Goal: Task Accomplishment & Management: Manage account settings

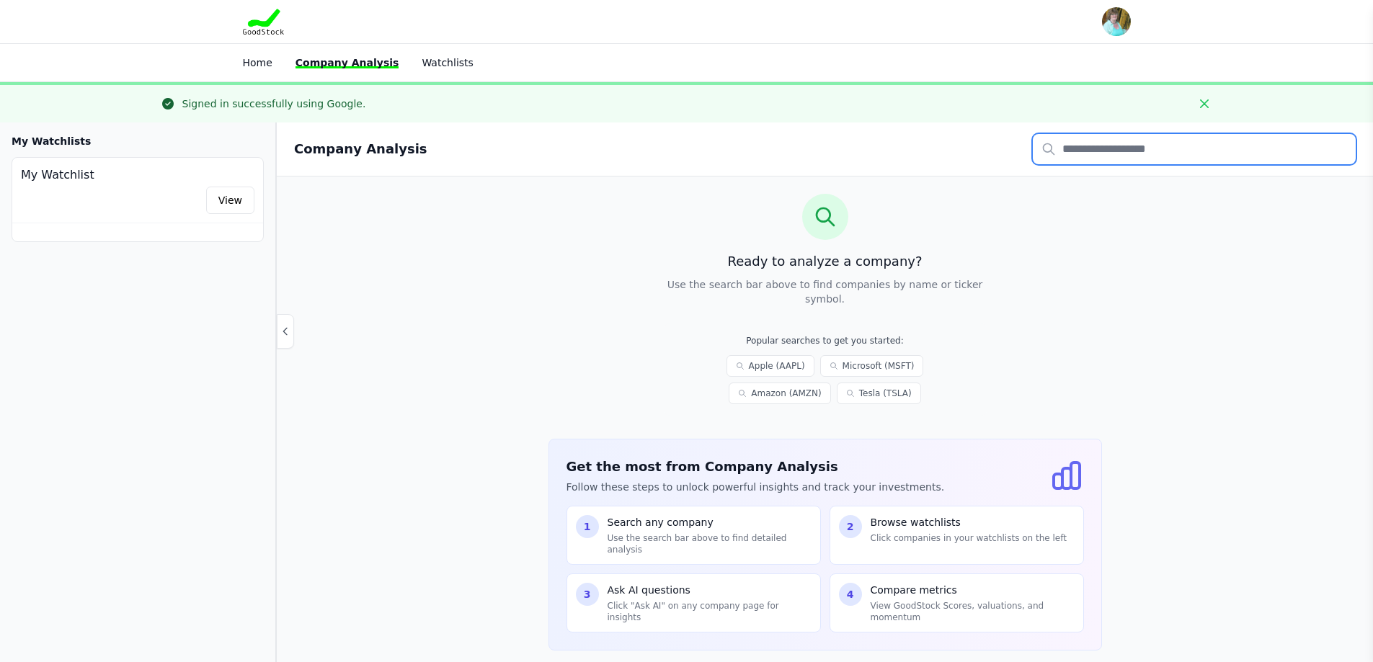
click at [1100, 149] on input "text" at bounding box center [1194, 149] width 323 height 30
type input "****"
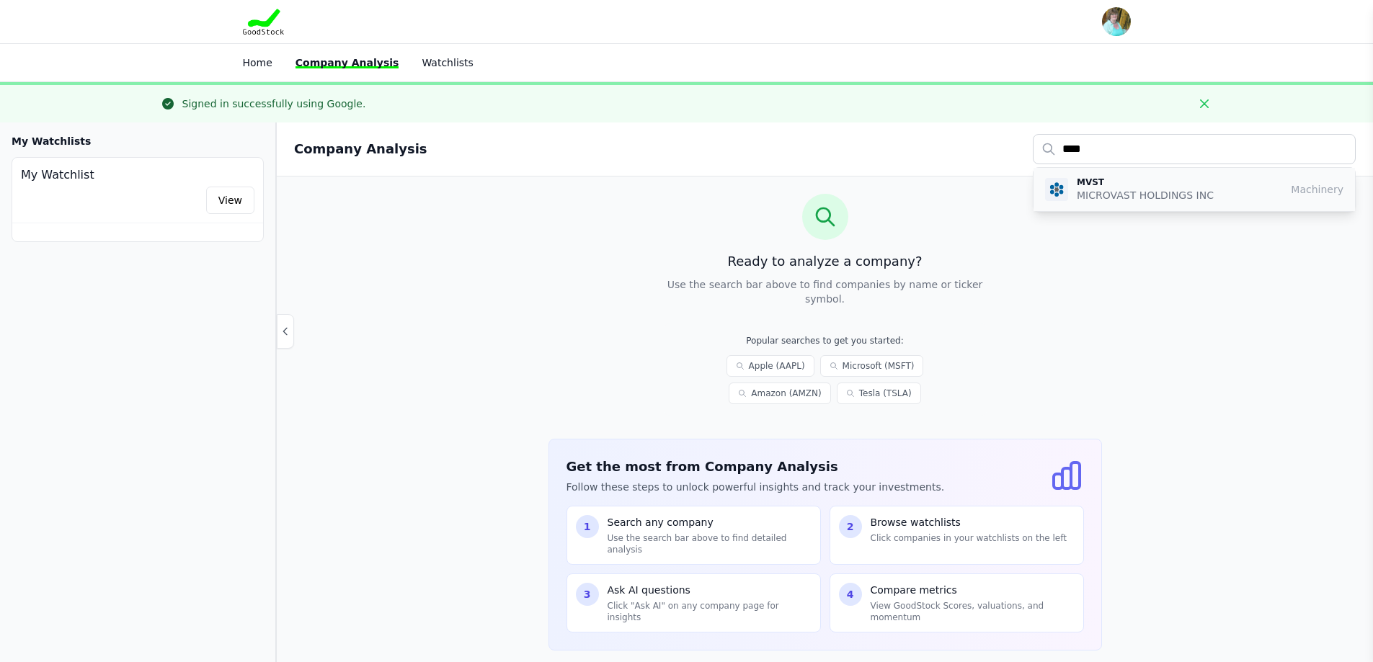
click at [1155, 193] on p "MICROVAST HOLDINGS INC" at bounding box center [1145, 195] width 137 height 14
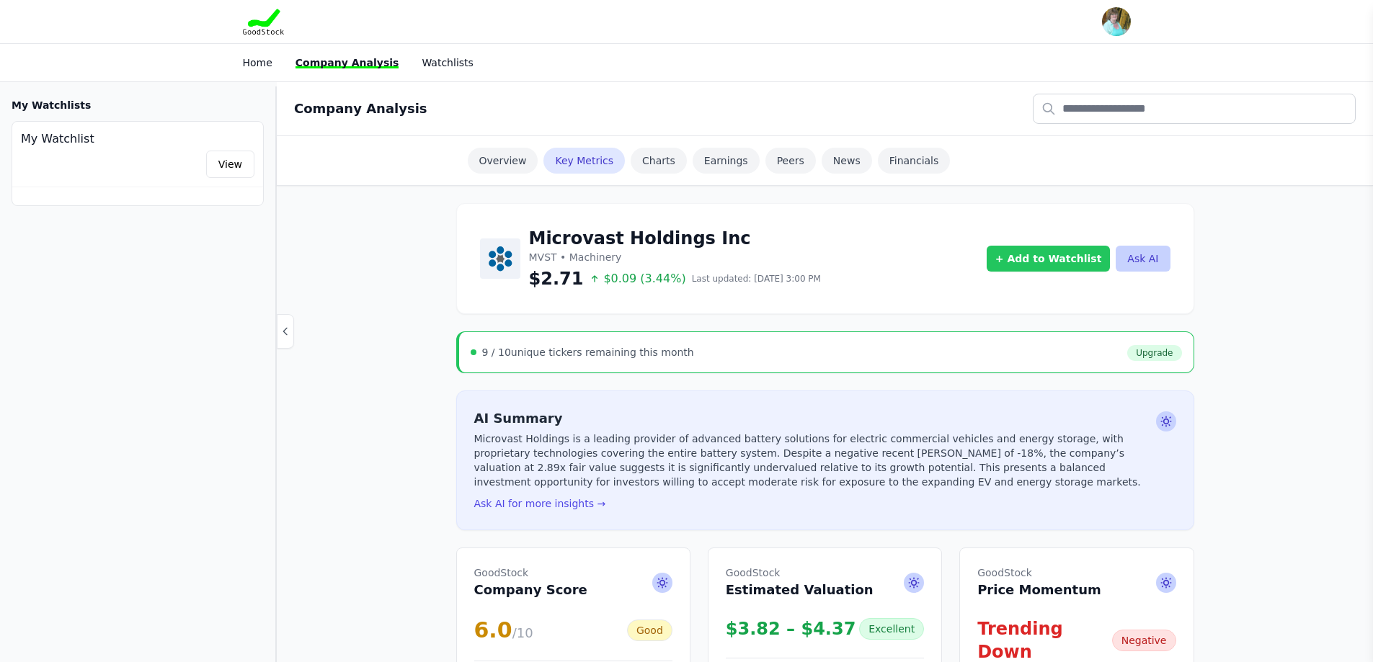
click at [1028, 255] on button "+ Add to Watchlist" at bounding box center [1049, 259] width 124 height 26
click at [1053, 293] on h4 "Add MVST to watchlist" at bounding box center [1079, 294] width 160 height 14
click at [1040, 253] on button "+ Add to Watchlist" at bounding box center [1049, 259] width 124 height 26
click at [1157, 253] on button "Ask AI" at bounding box center [1143, 259] width 54 height 26
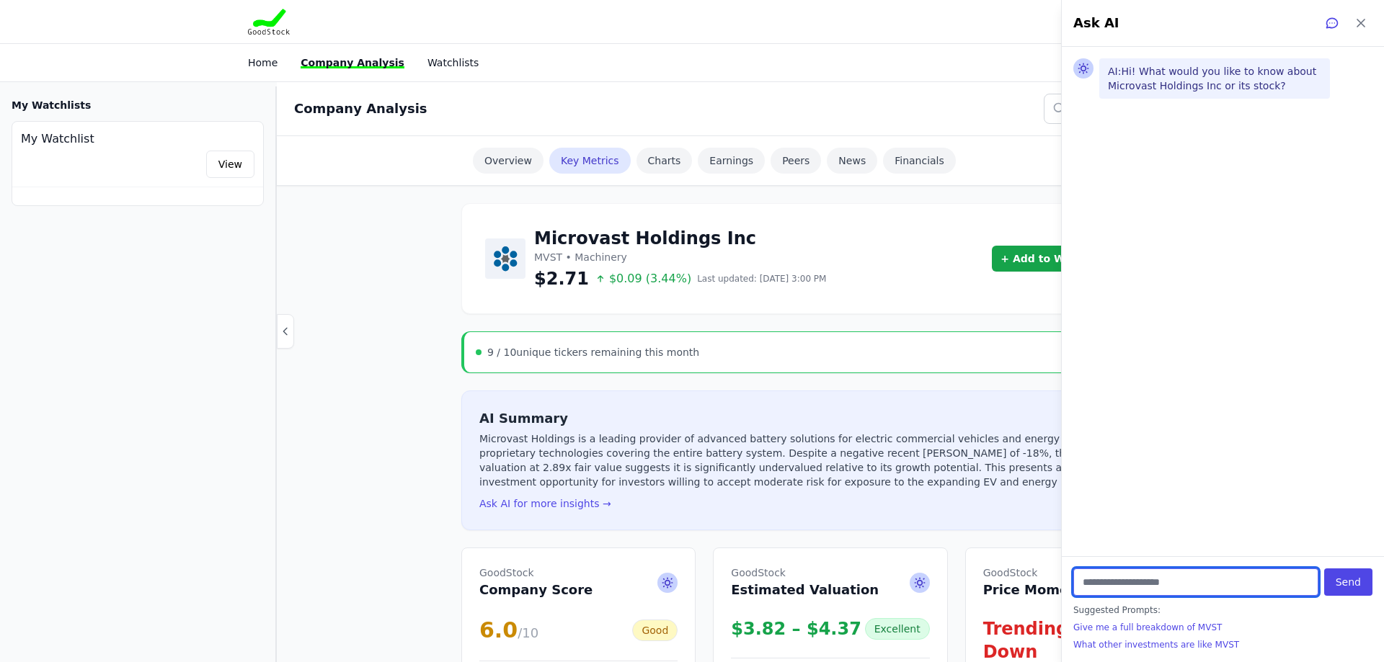
click at [1161, 586] on input "text" at bounding box center [1195, 582] width 245 height 27
type input "**********"
click at [1324, 569] on button "Send" at bounding box center [1348, 582] width 48 height 27
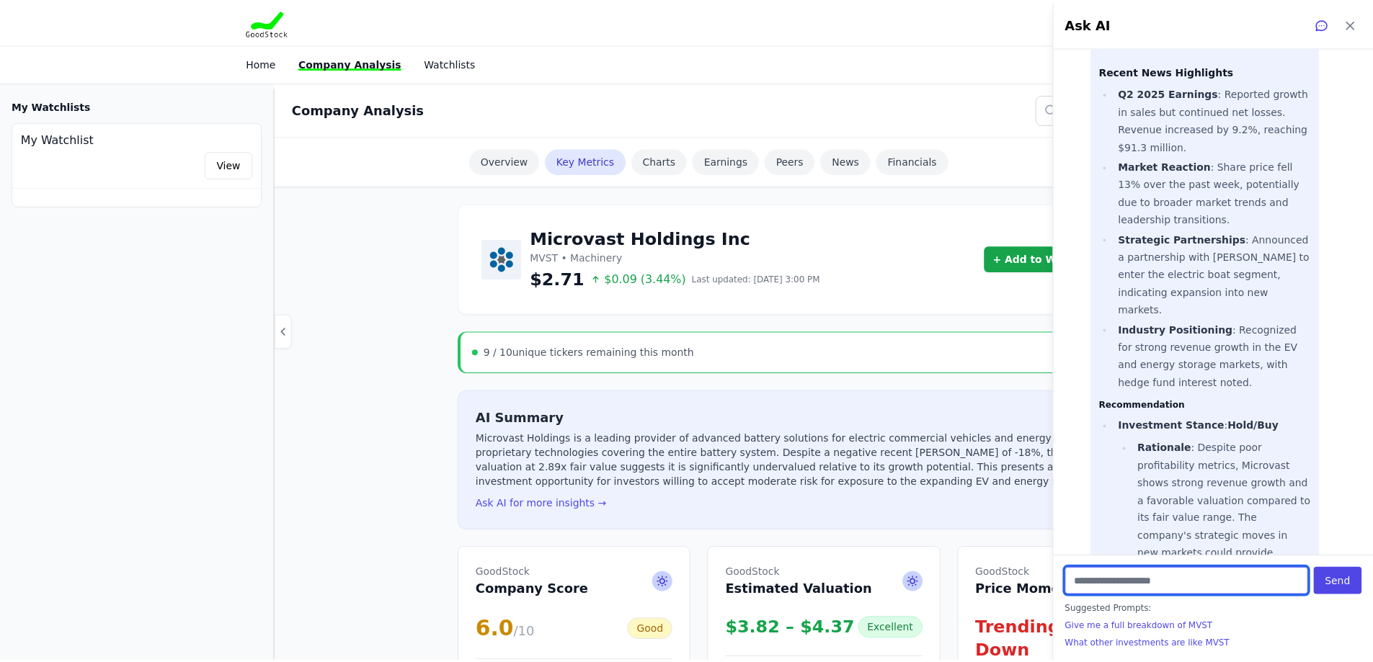
scroll to position [937, 0]
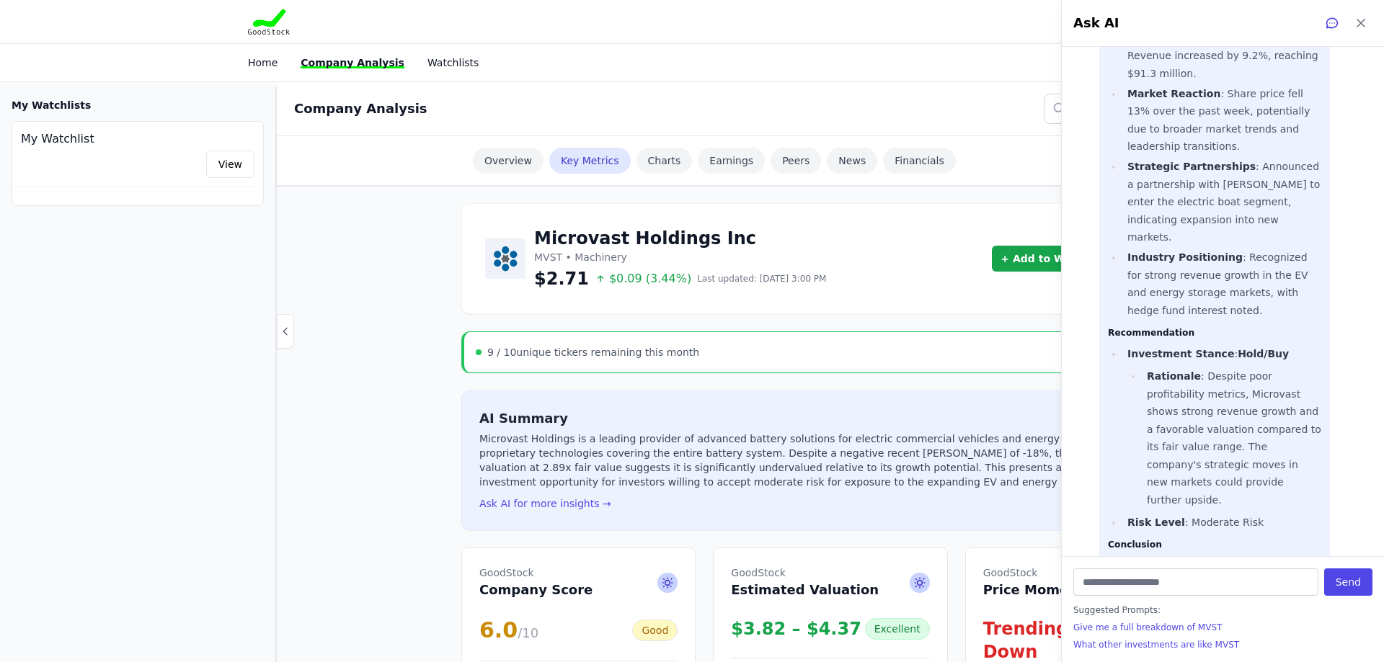
click at [791, 222] on div "Microvast Holdings Inc MVST • Machinery $2.71 $0.09 (3.44%) Last updated: Aug 2…" at bounding box center [830, 258] width 738 height 111
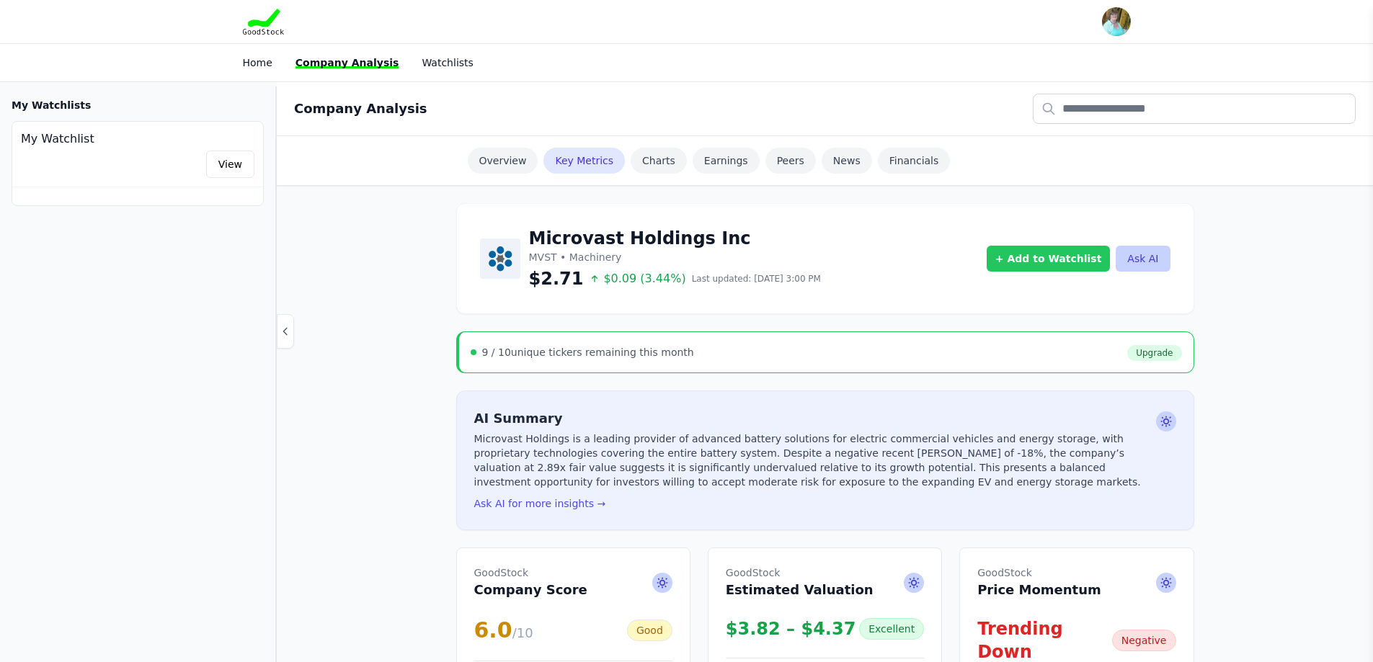
click at [1033, 252] on button "+ Add to Watchlist" at bounding box center [1049, 259] width 124 height 26
click at [1027, 292] on h4 "Add MVST to watchlist" at bounding box center [1079, 294] width 160 height 14
click at [1124, 298] on h4 "Add MVST to watchlist" at bounding box center [1079, 294] width 160 height 14
click at [901, 244] on div "Microvast Holdings Inc MVST • Machinery $2.71 $0.09 (3.44%) Last updated: Aug 2…" at bounding box center [825, 258] width 690 height 63
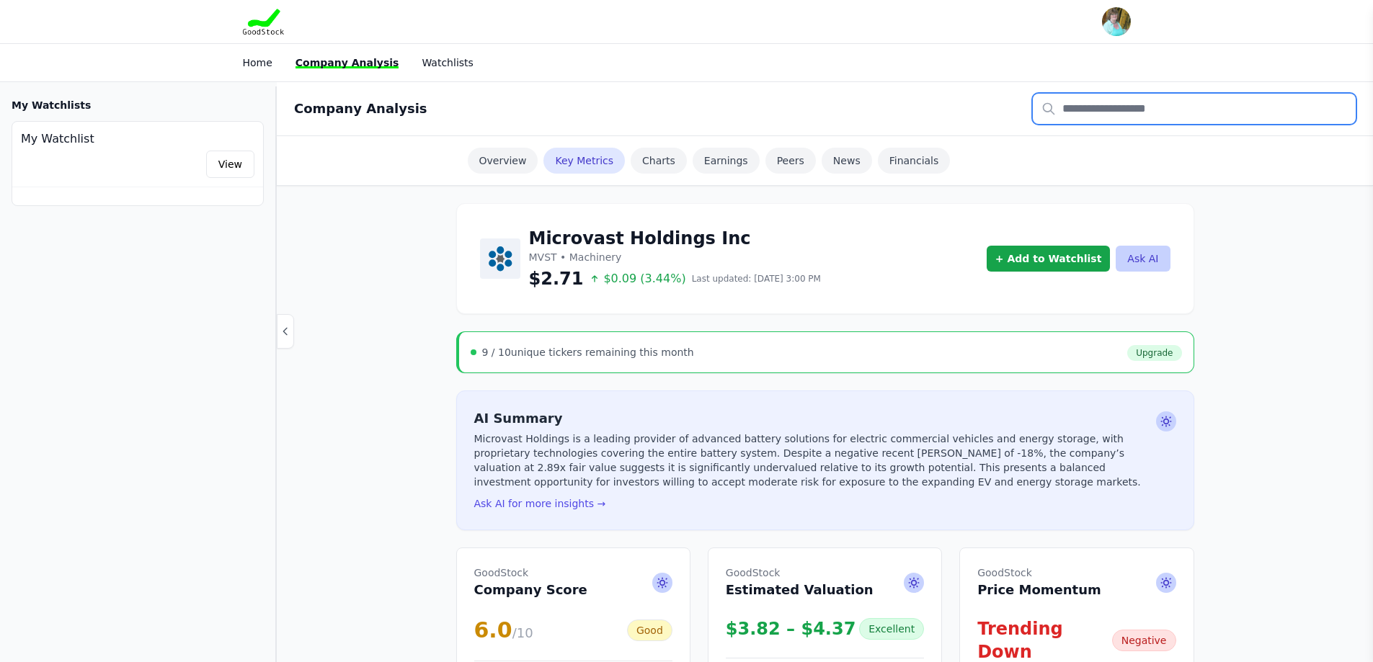
click at [1080, 104] on input "text" at bounding box center [1194, 109] width 323 height 30
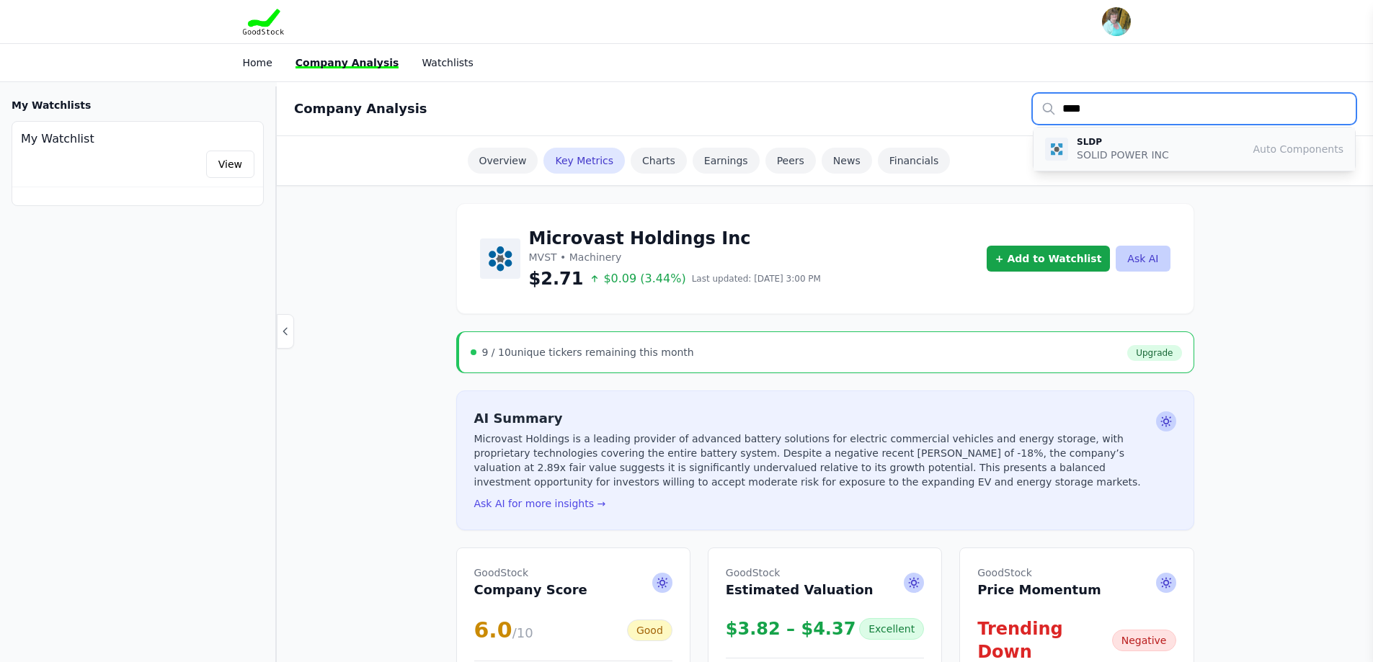
type input "****"
click at [1134, 150] on p "SOLID POWER INC" at bounding box center [1123, 155] width 92 height 14
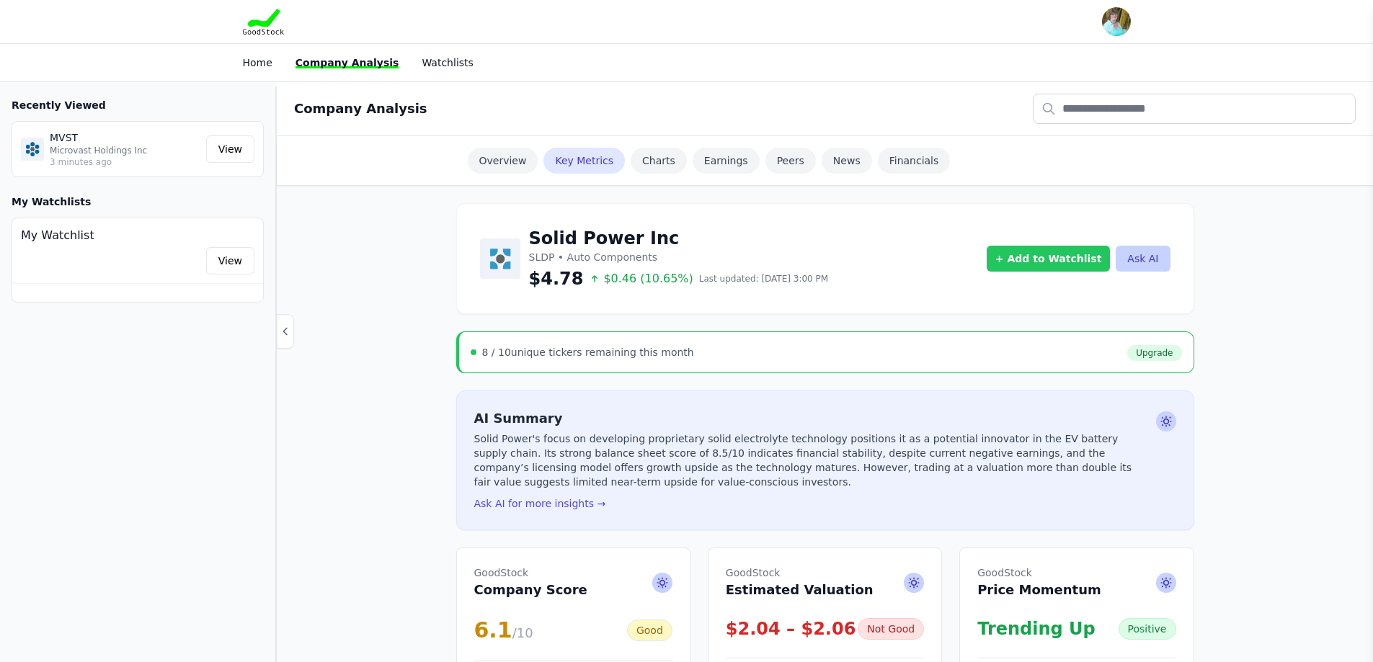
click at [1071, 264] on button "+ Add to Watchlist" at bounding box center [1049, 259] width 124 height 26
click at [1036, 293] on h4 "Add SLDP to watchlist" at bounding box center [1079, 294] width 160 height 14
click at [1153, 251] on button "Ask AI" at bounding box center [1143, 259] width 54 height 26
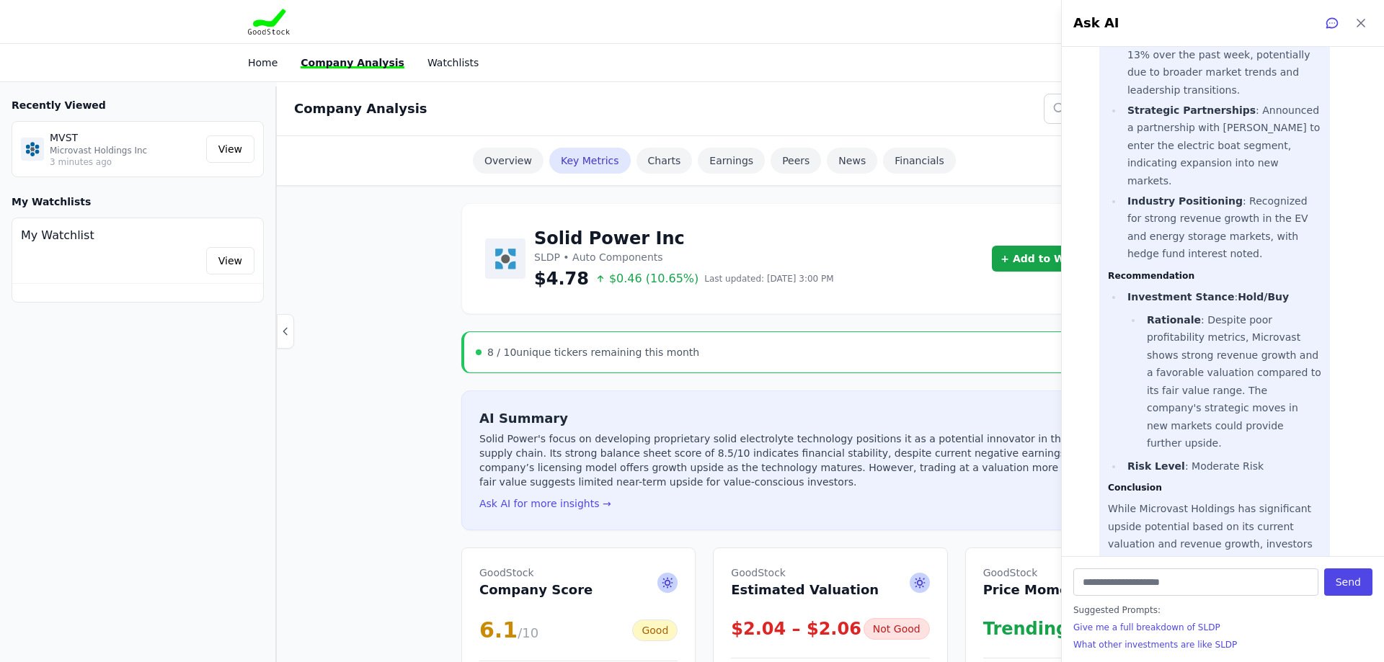
scroll to position [1025, 0]
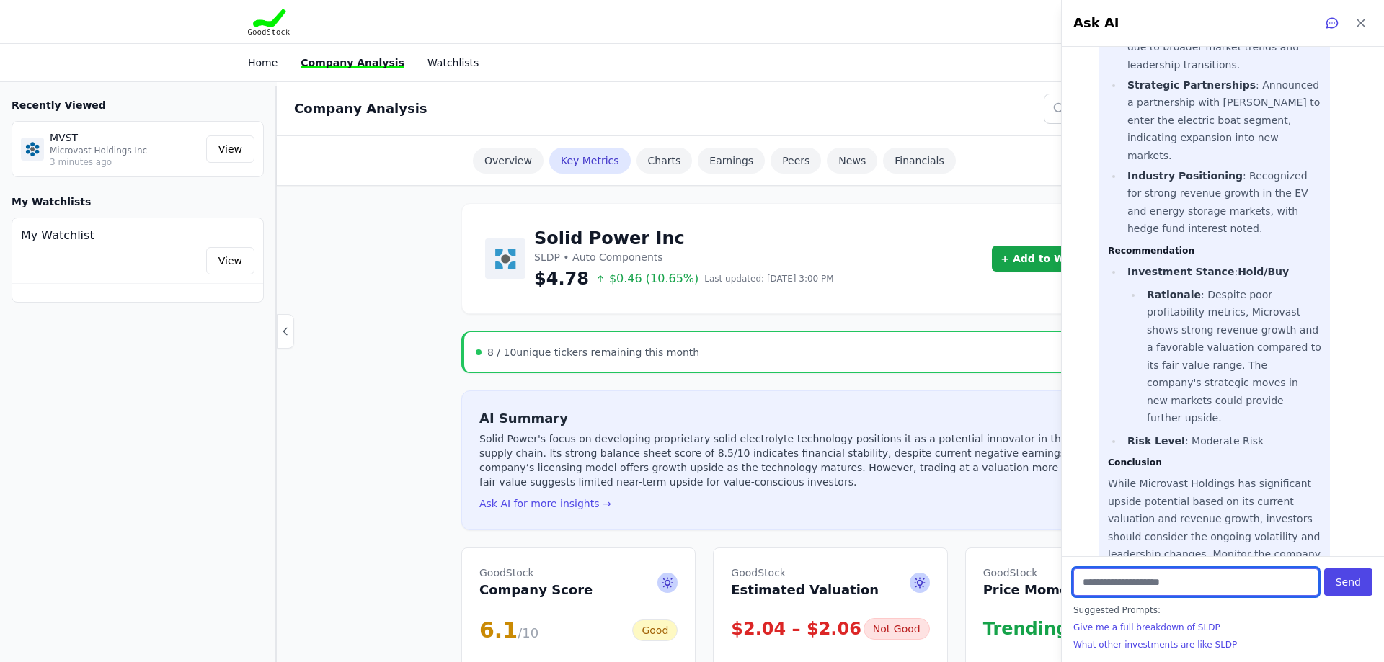
click at [1174, 583] on input "text" at bounding box center [1195, 582] width 245 height 27
type input "**********"
click at [1361, 579] on button "Send" at bounding box center [1348, 582] width 48 height 27
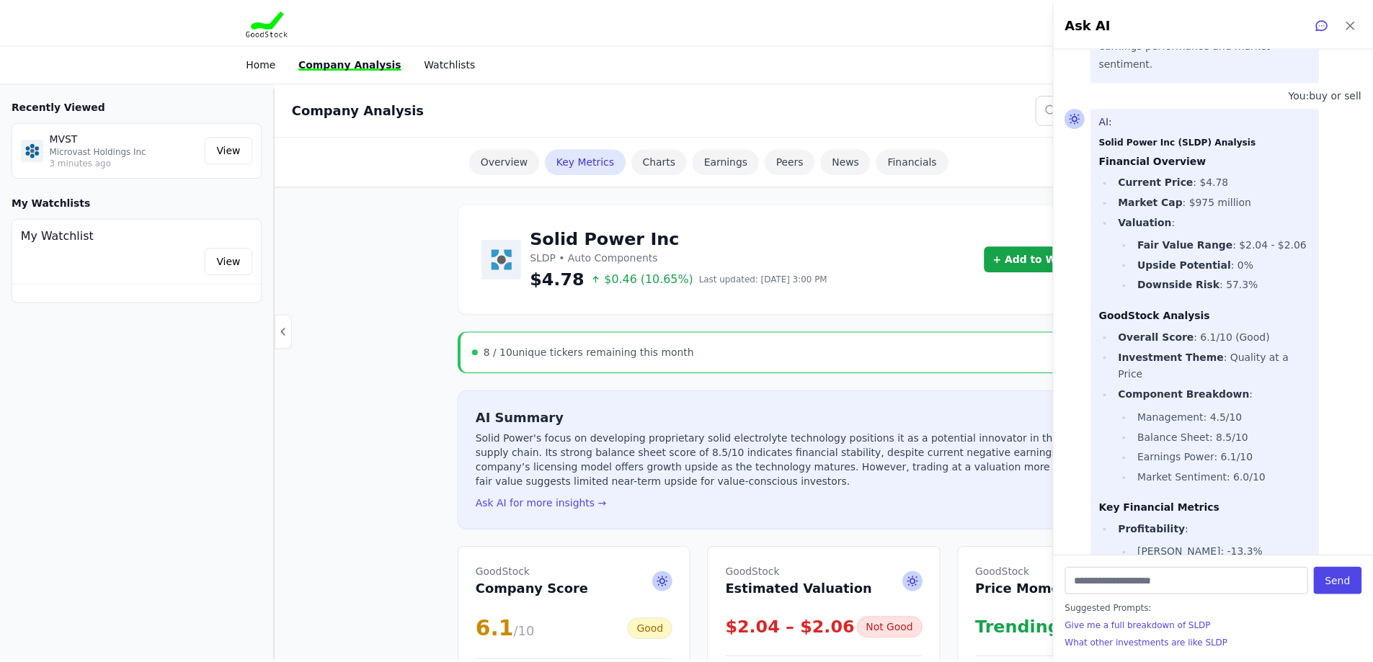
scroll to position [1580, 0]
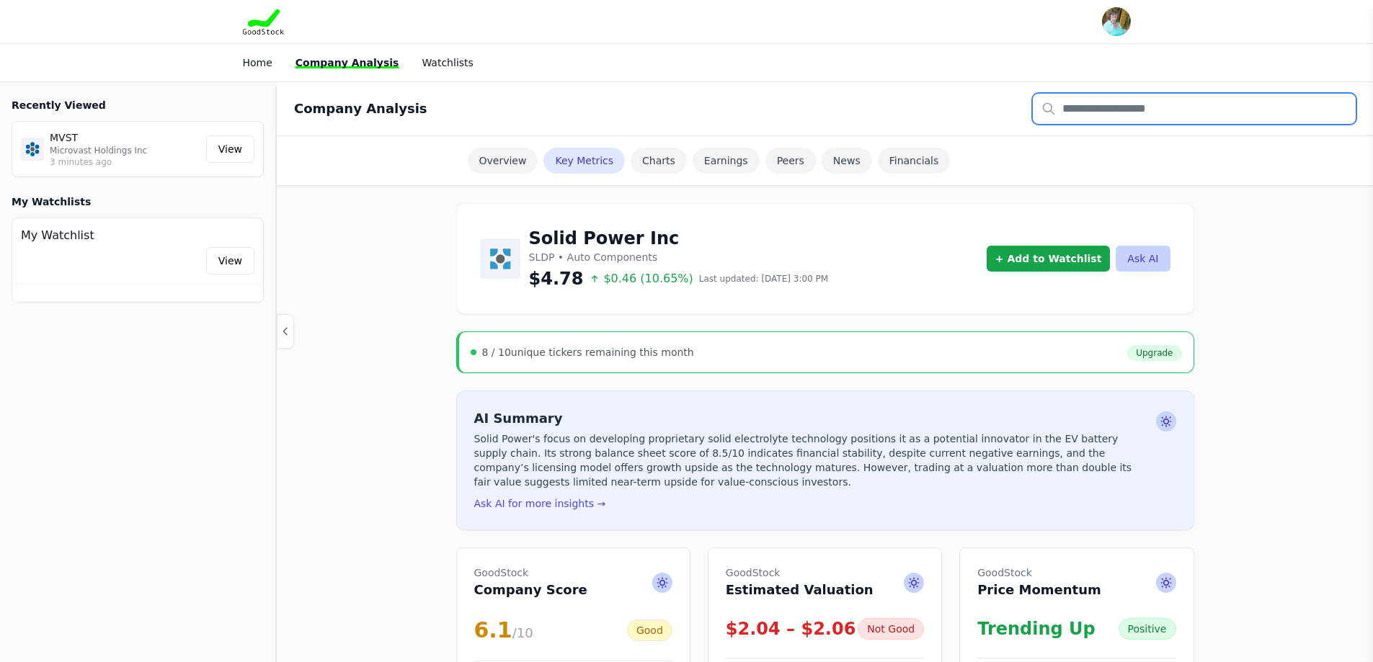
click at [1147, 111] on input "text" at bounding box center [1194, 109] width 323 height 30
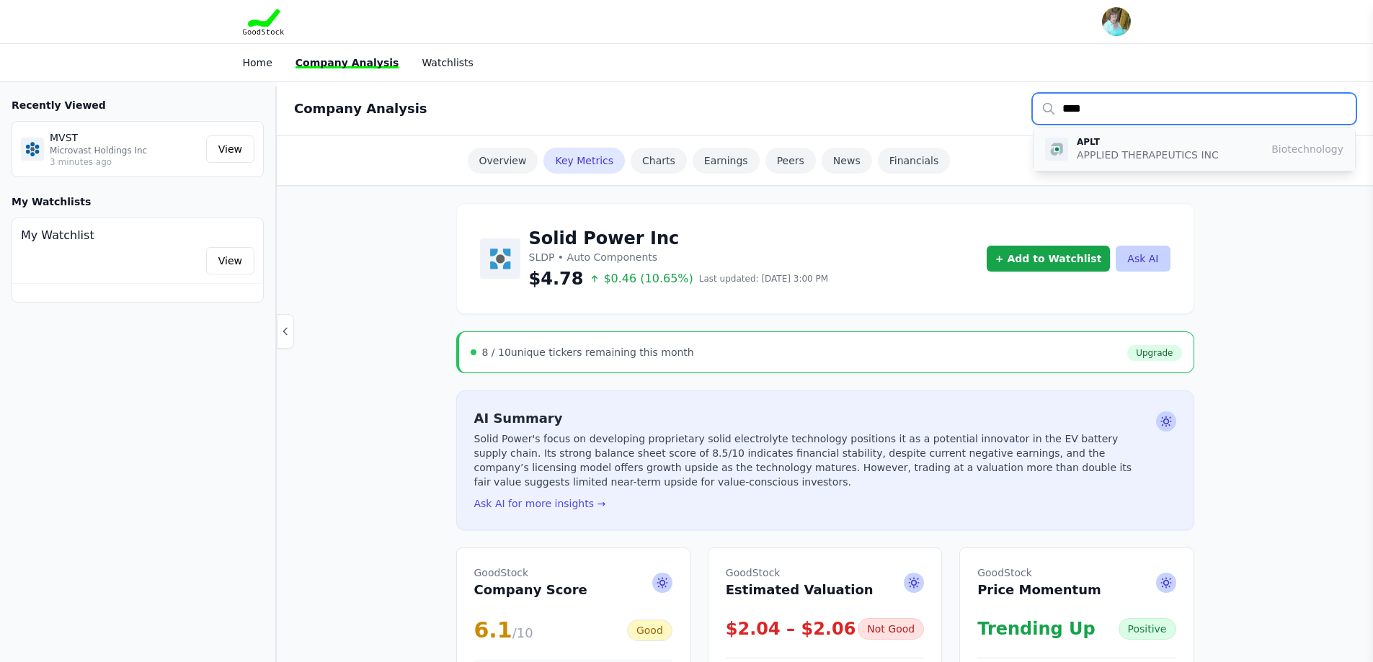
type input "****"
click at [1152, 148] on p "APPLIED THERAPEUTICS INC" at bounding box center [1148, 155] width 142 height 14
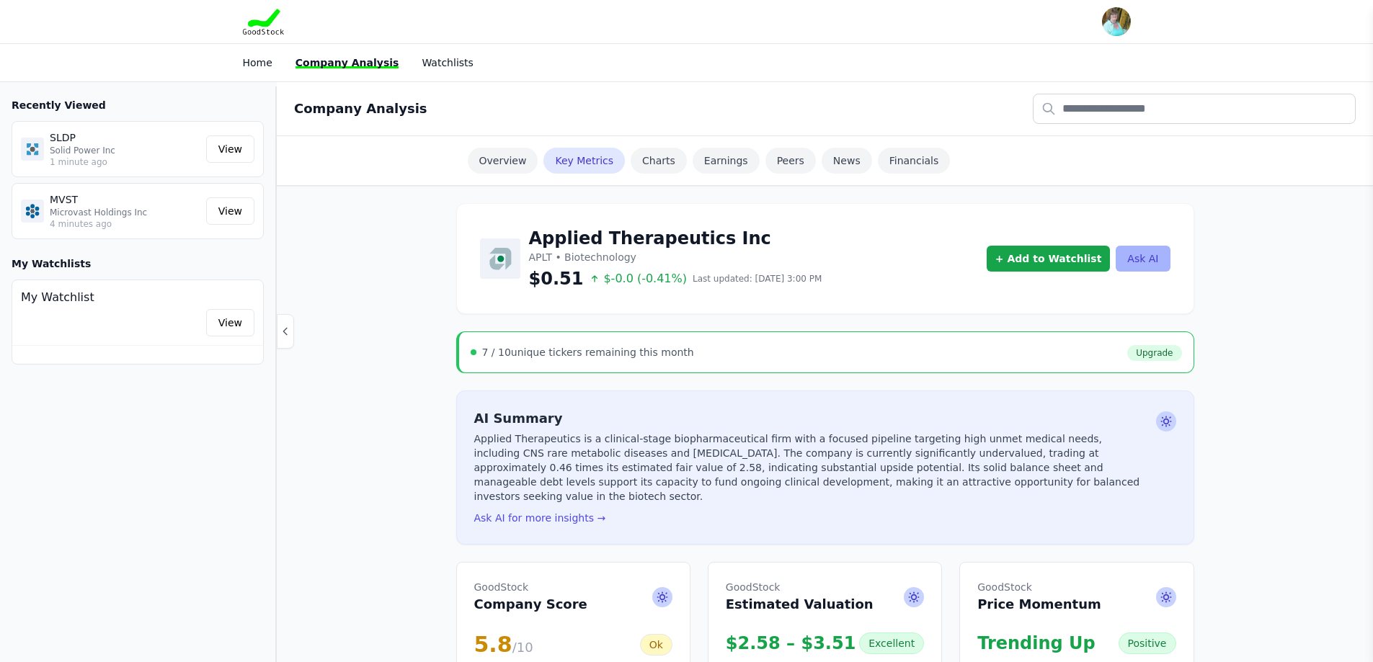
click at [1146, 253] on button "Ask AI" at bounding box center [1143, 259] width 54 height 26
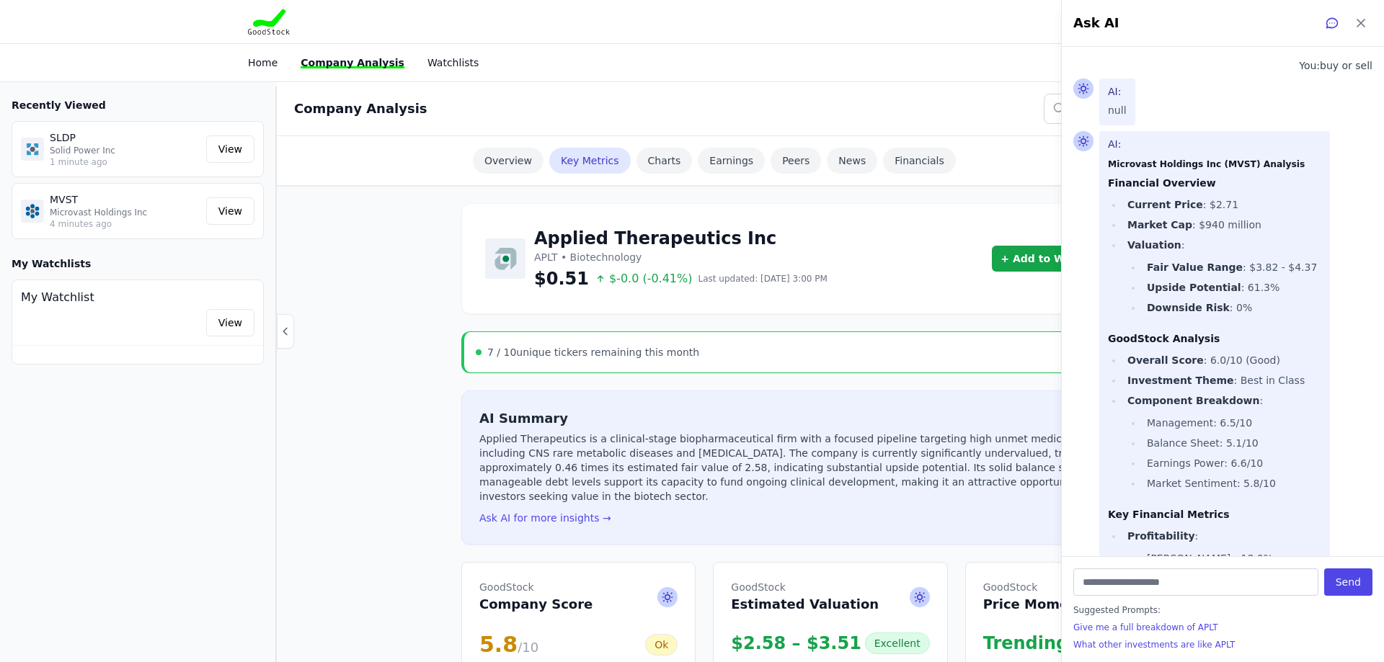
scroll to position [2642, 0]
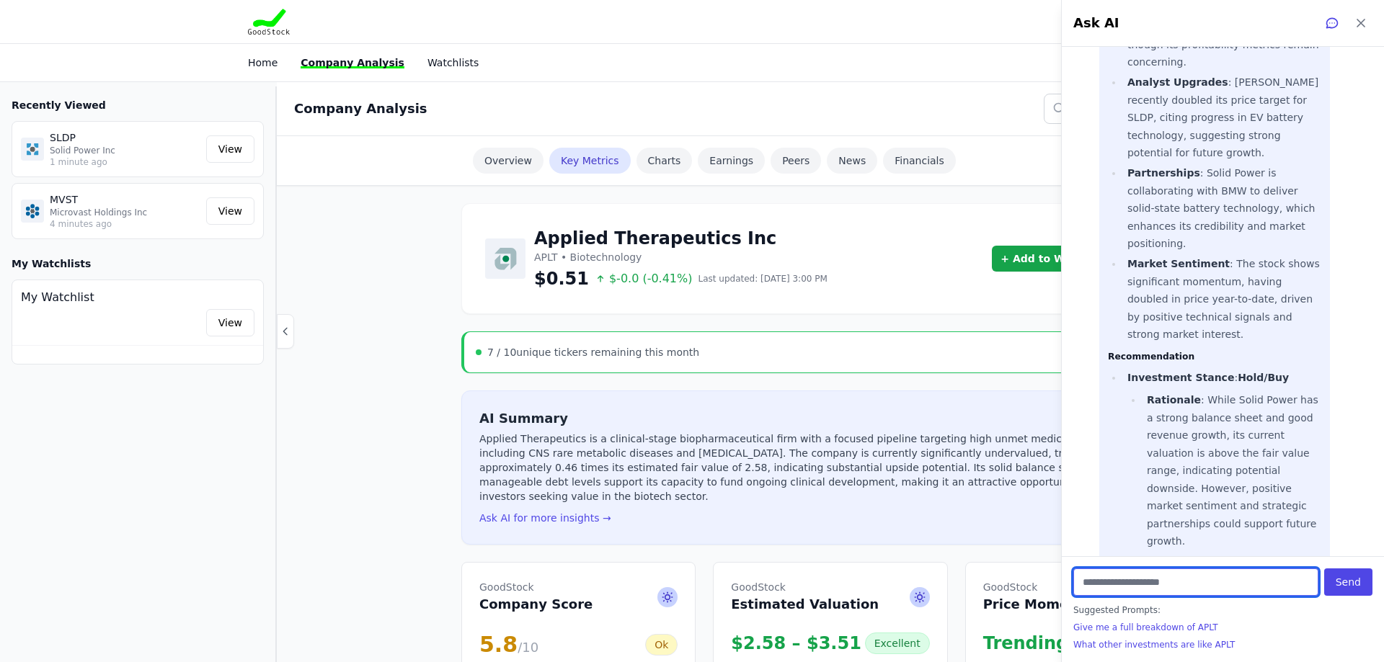
click at [1168, 580] on input "text" at bounding box center [1195, 582] width 245 height 27
type input "**********"
click at [1351, 579] on button "Send" at bounding box center [1348, 582] width 48 height 27
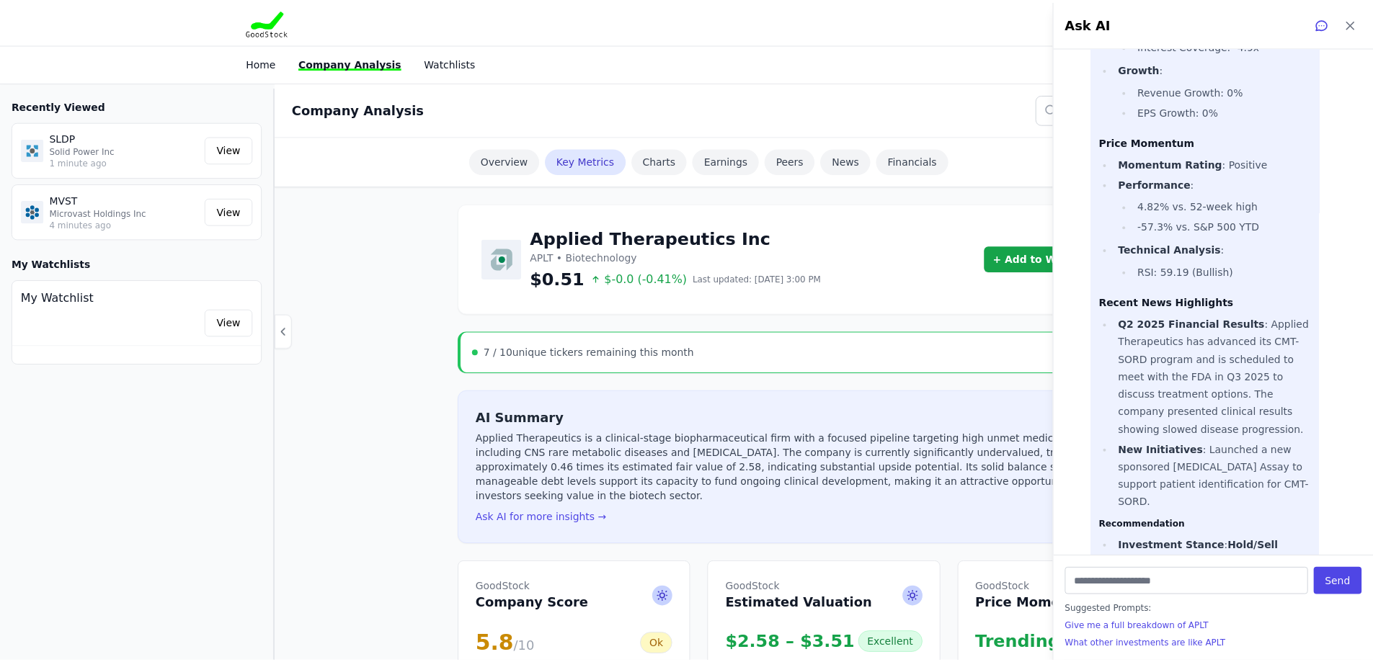
scroll to position [3953, 0]
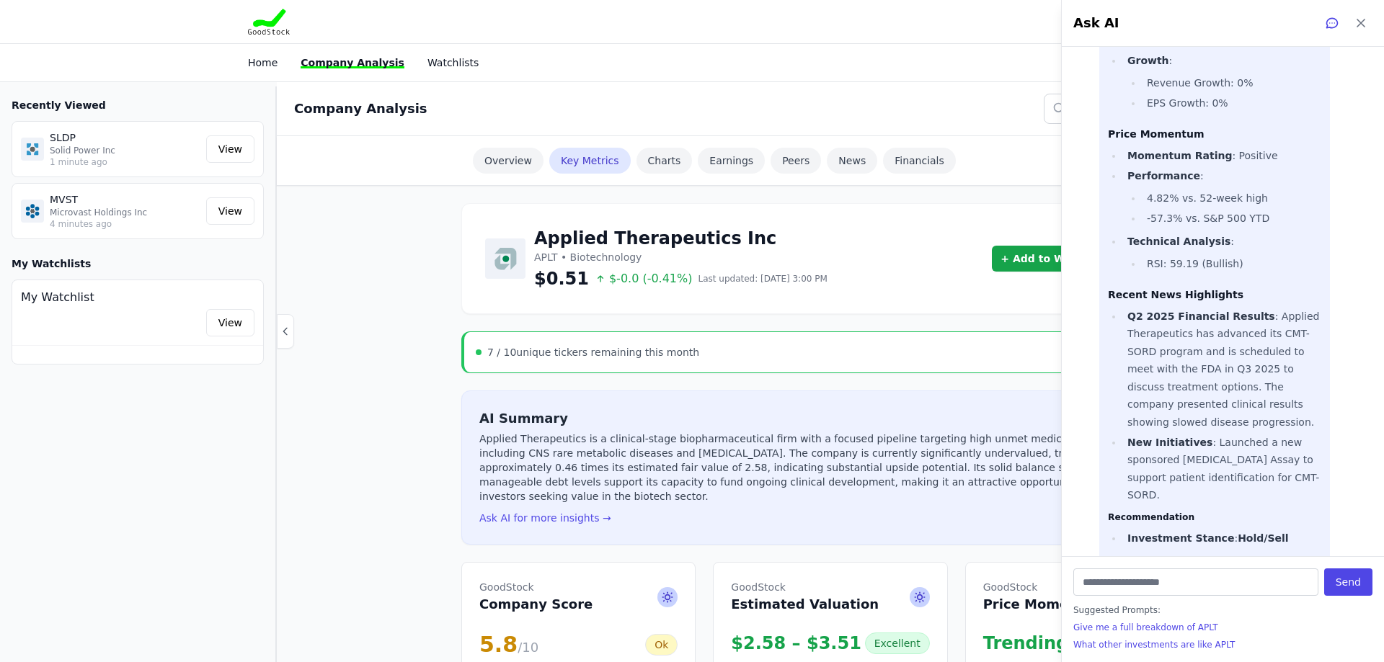
click at [719, 350] on div "7 / 10 unique tickers remaining this month Upgrade" at bounding box center [831, 352] width 711 height 17
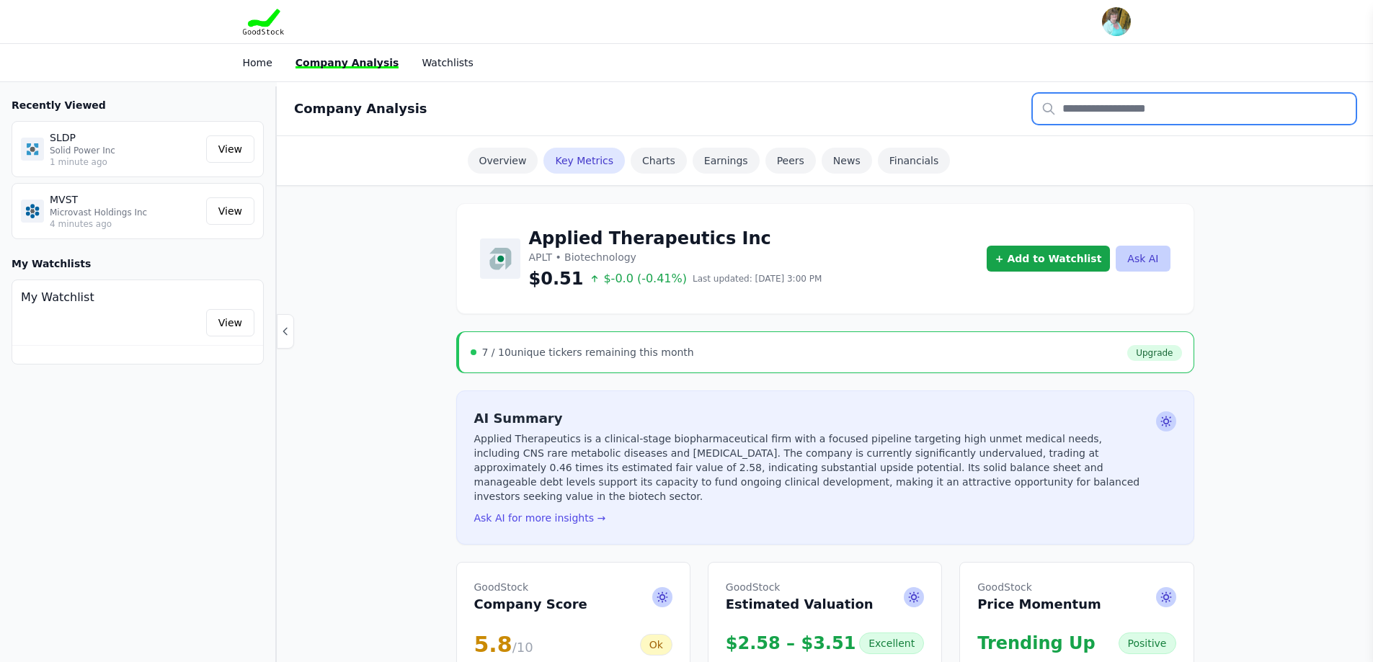
click at [1100, 106] on input "text" at bounding box center [1194, 109] width 323 height 30
click at [1120, 110] on input "****" at bounding box center [1194, 109] width 323 height 30
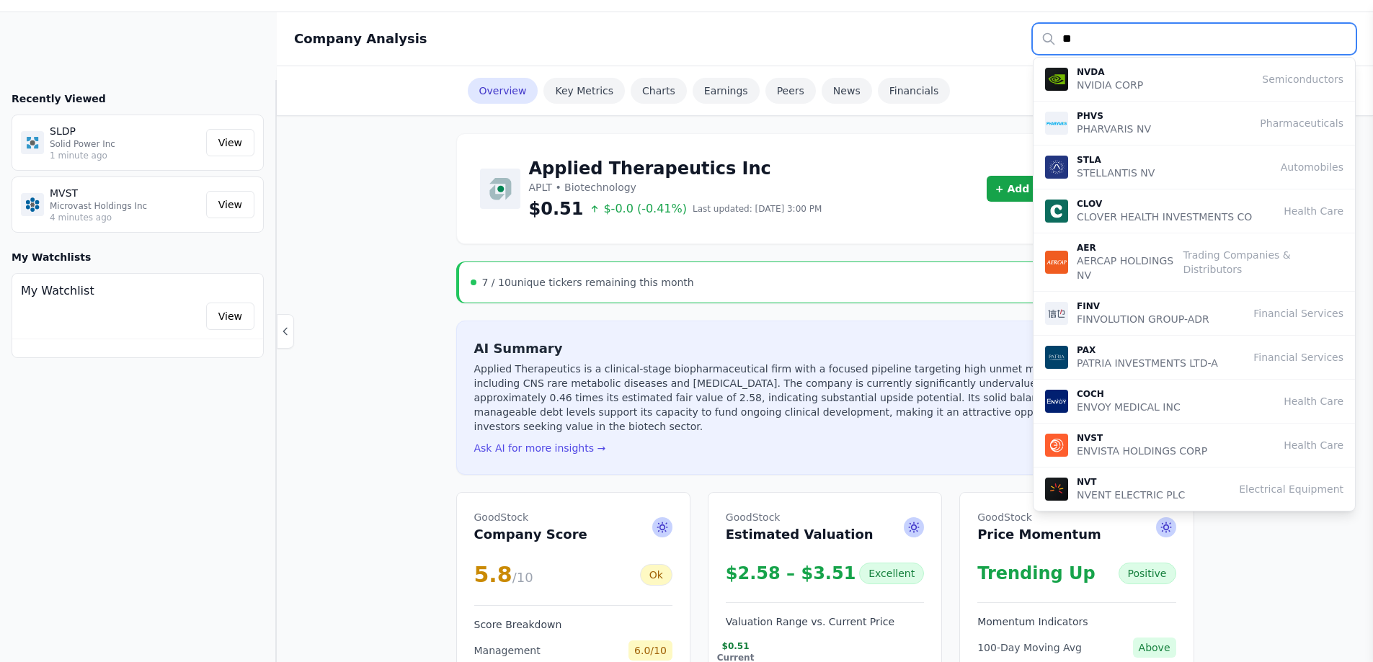
scroll to position [0, 0]
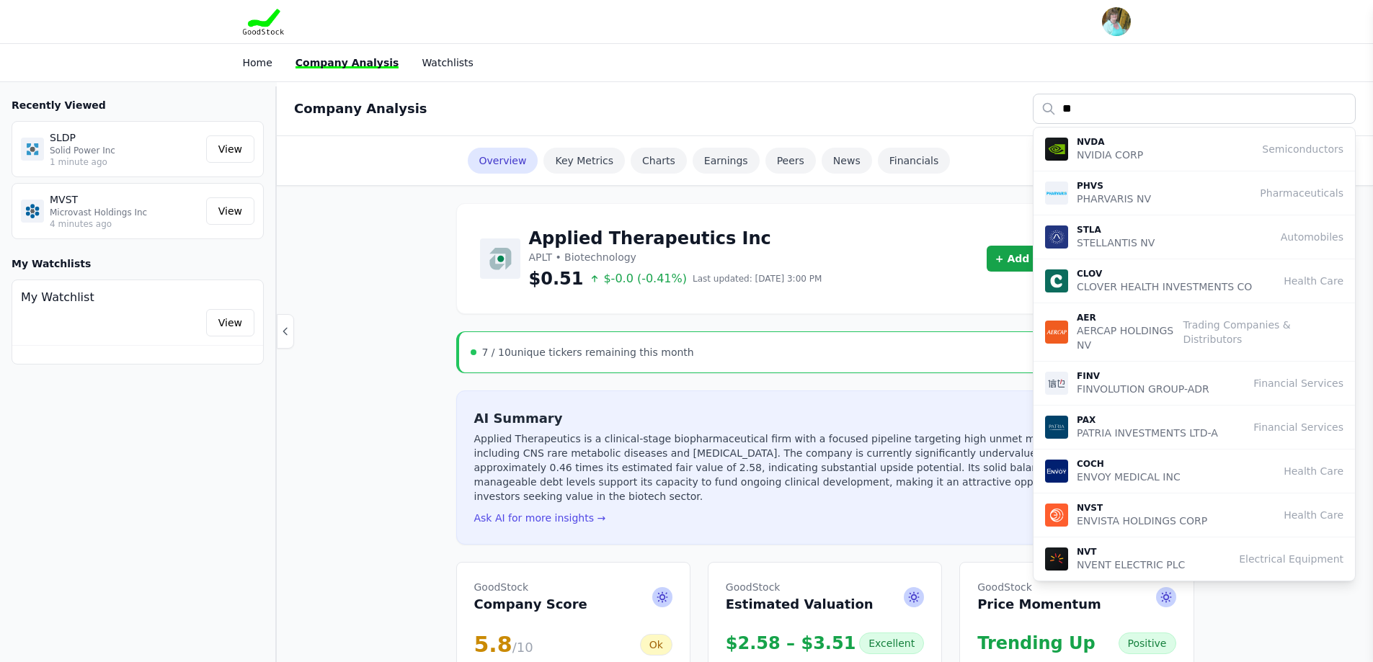
click at [969, 76] on nav "Home Company Analysis Watchlists" at bounding box center [686, 62] width 1373 height 39
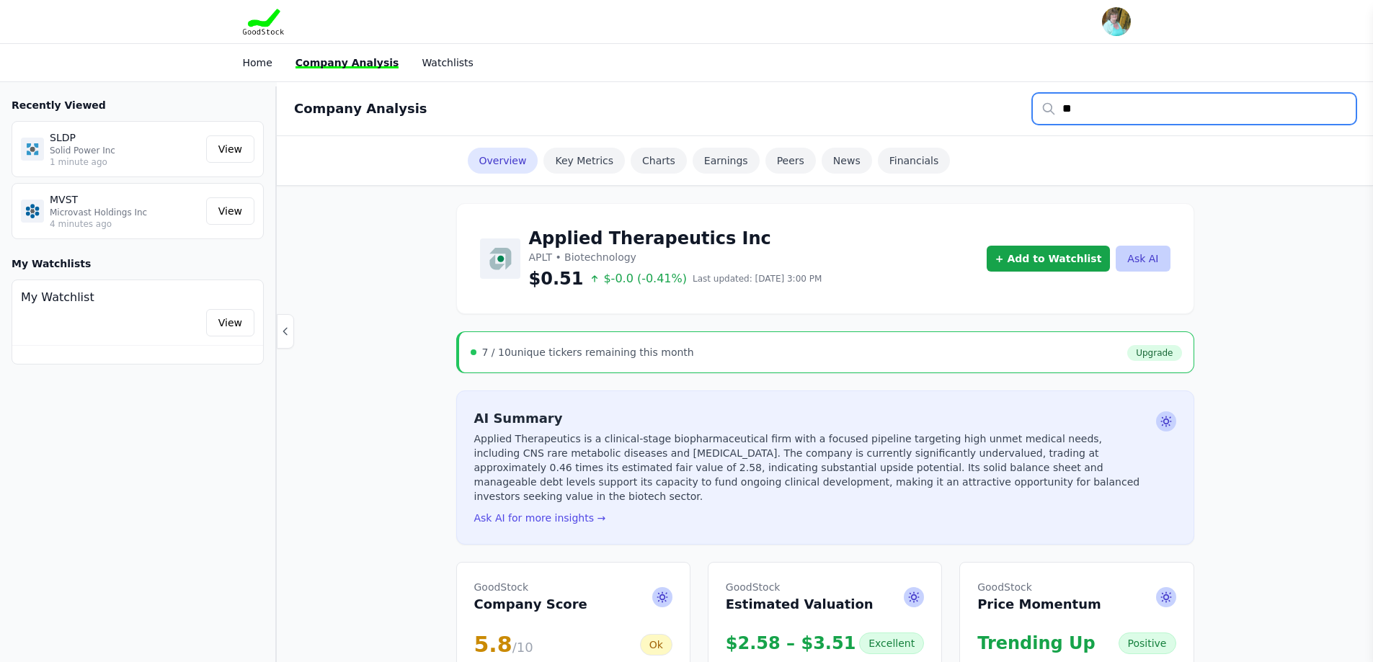
click at [1126, 106] on input "**" at bounding box center [1194, 109] width 323 height 30
type input "*"
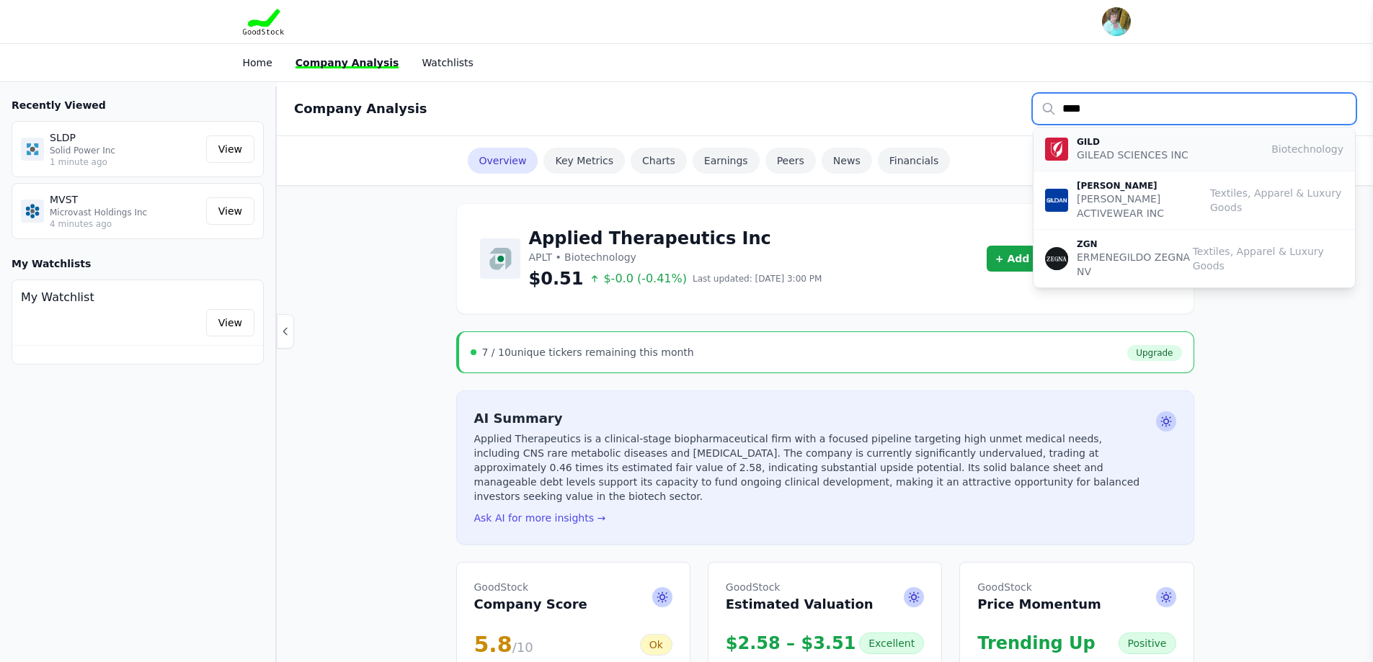
type input "****"
click at [1132, 153] on p "GILEAD SCIENCES INC" at bounding box center [1133, 155] width 112 height 14
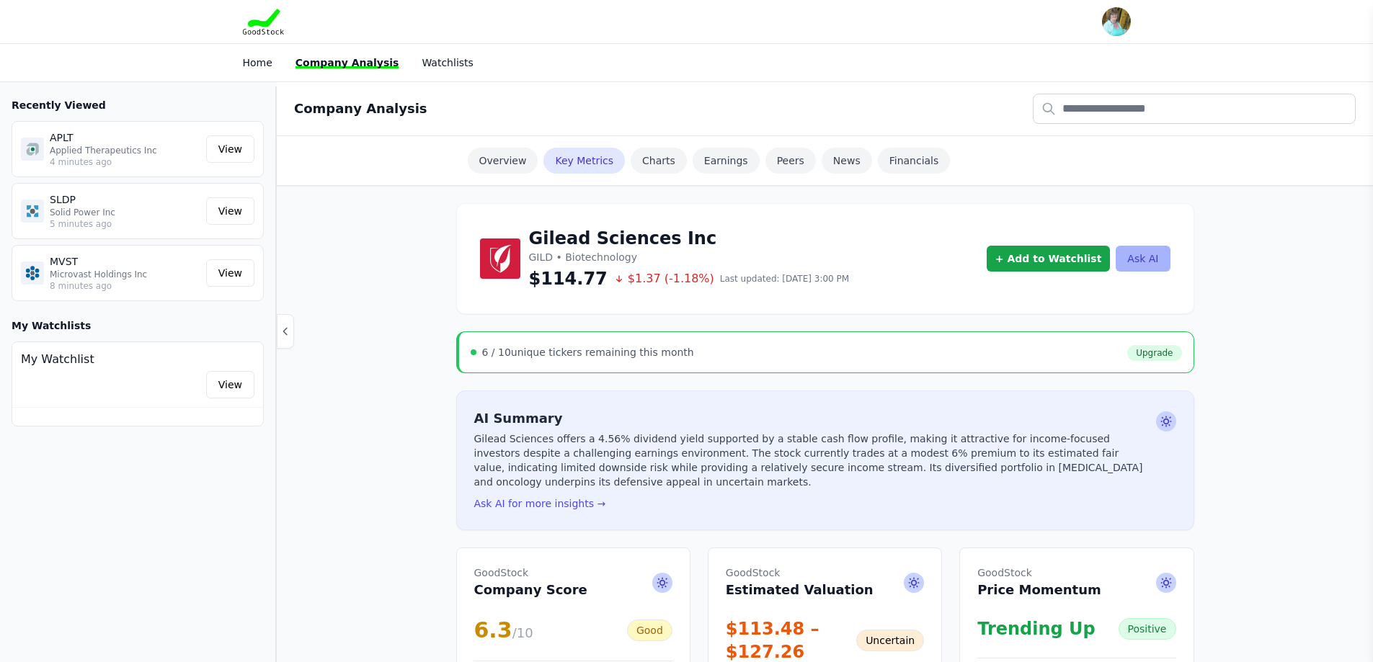
click at [1150, 250] on button "Ask AI" at bounding box center [1143, 259] width 54 height 26
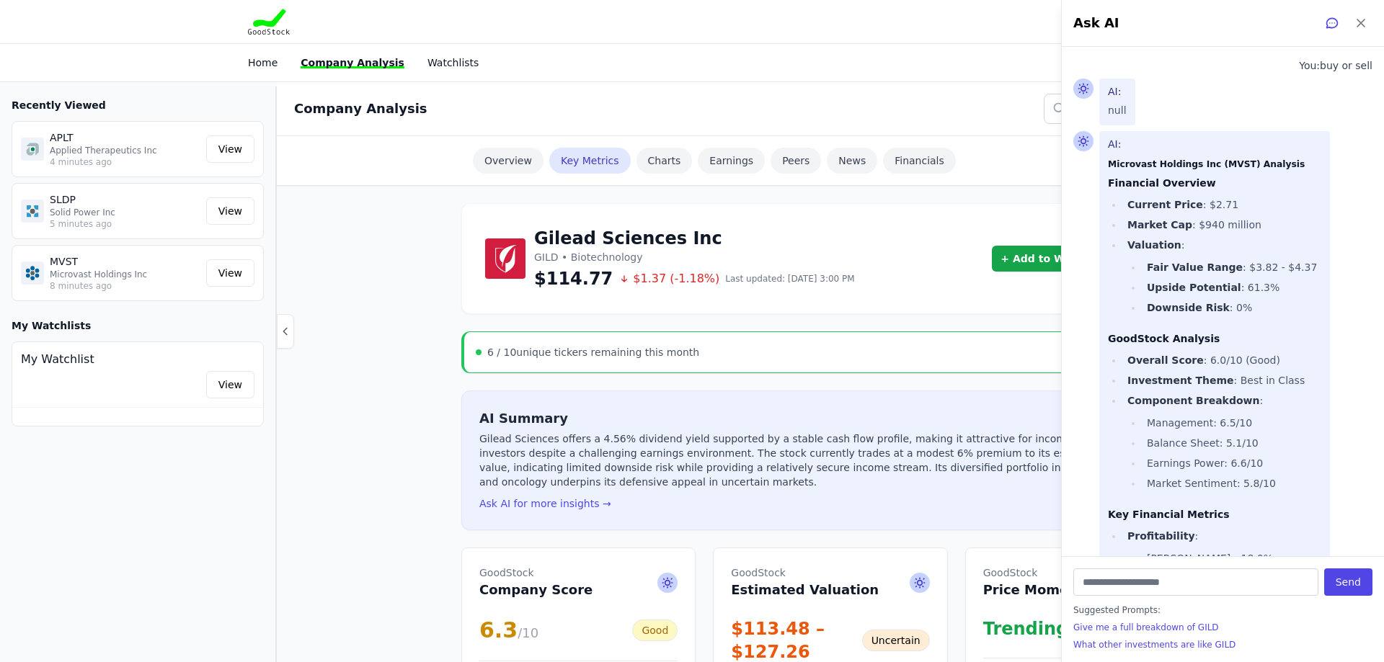
scroll to position [4077, 0]
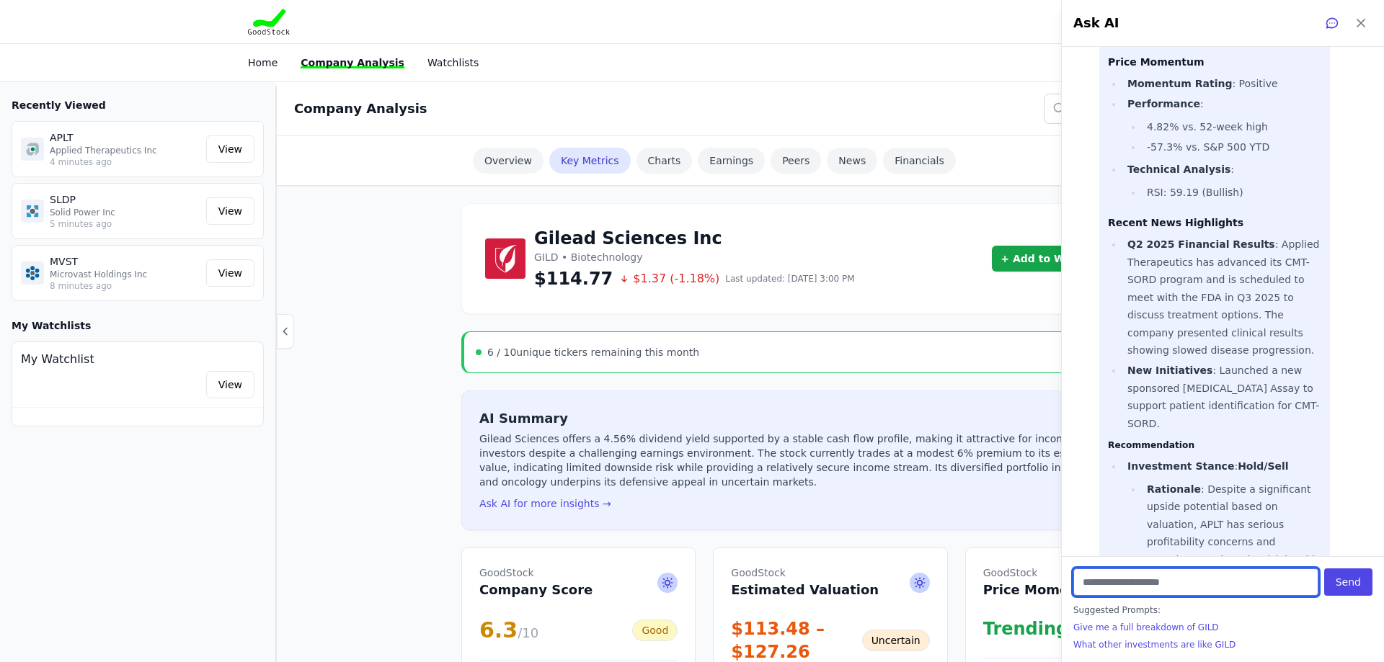
click at [1178, 588] on input "text" at bounding box center [1195, 582] width 245 height 27
type input "**********"
click at [1345, 579] on button "Send" at bounding box center [1348, 582] width 48 height 27
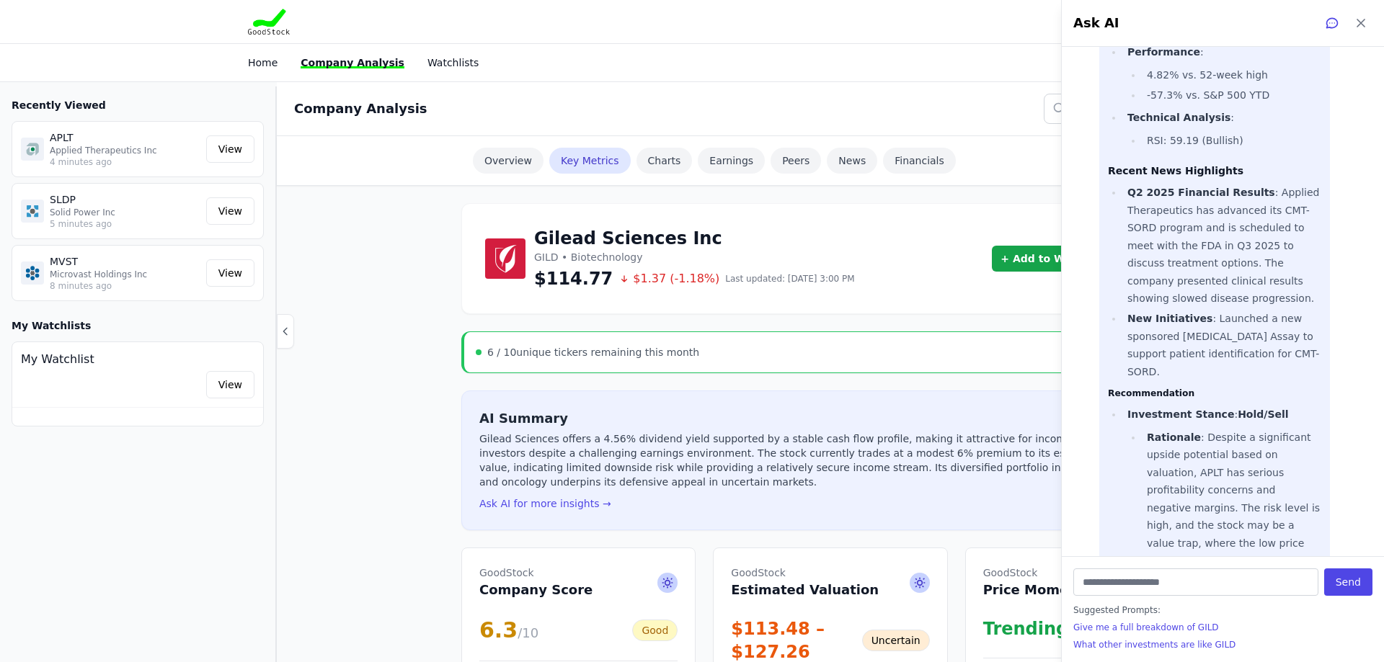
scroll to position [5516, 0]
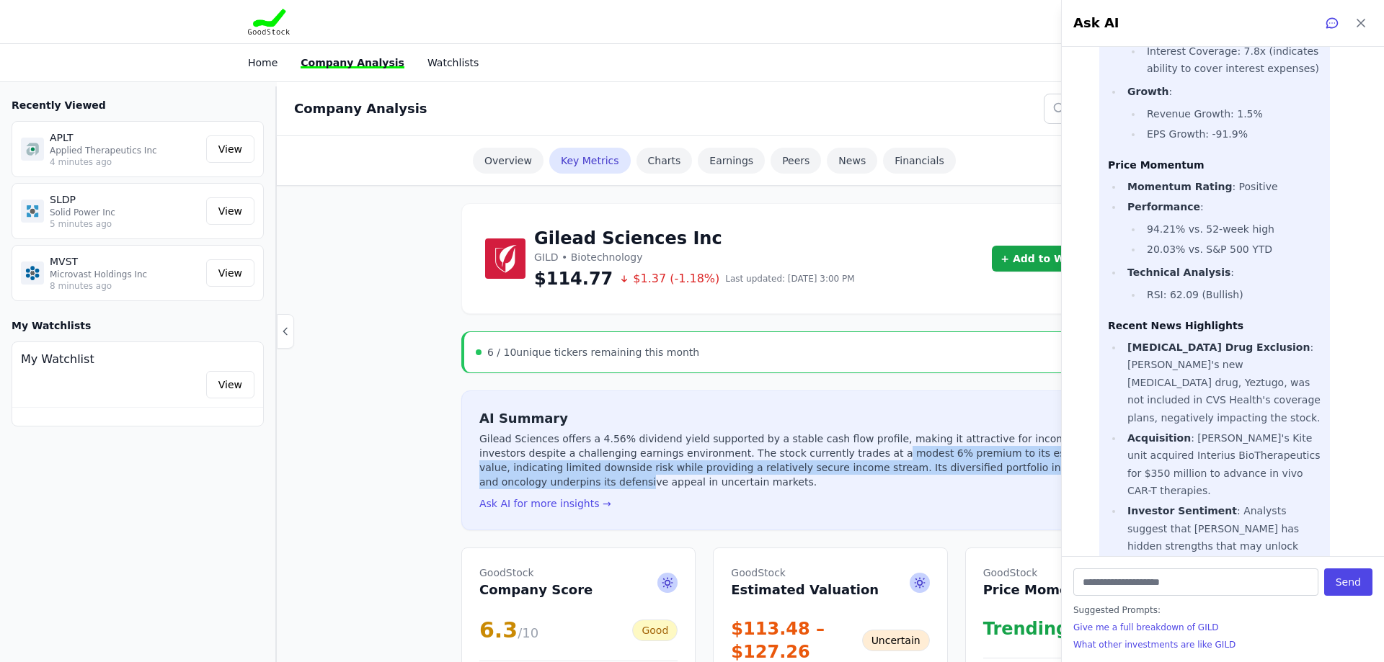
drag, startPoint x: 768, startPoint y: 453, endPoint x: 1011, endPoint y: 468, distance: 243.3
click at [1011, 468] on p "Gilead Sciences offers a 4.56% dividend yield supported by a stable cash flow p…" at bounding box center [817, 461] width 676 height 58
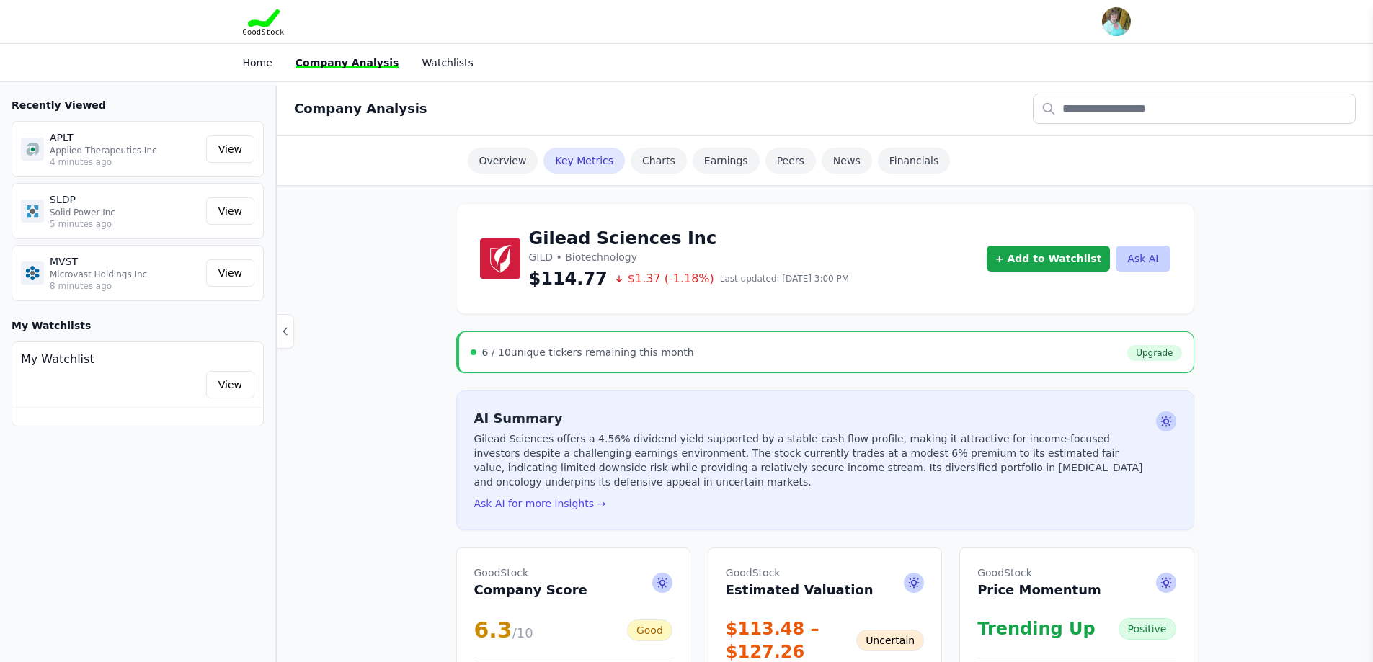
click at [990, 499] on div "AI Summary Gilead Sciences offers a 4.56% dividend yield supported by a stable …" at bounding box center [812, 461] width 676 height 104
click at [1164, 261] on button "Ask AI" at bounding box center [1143, 259] width 54 height 26
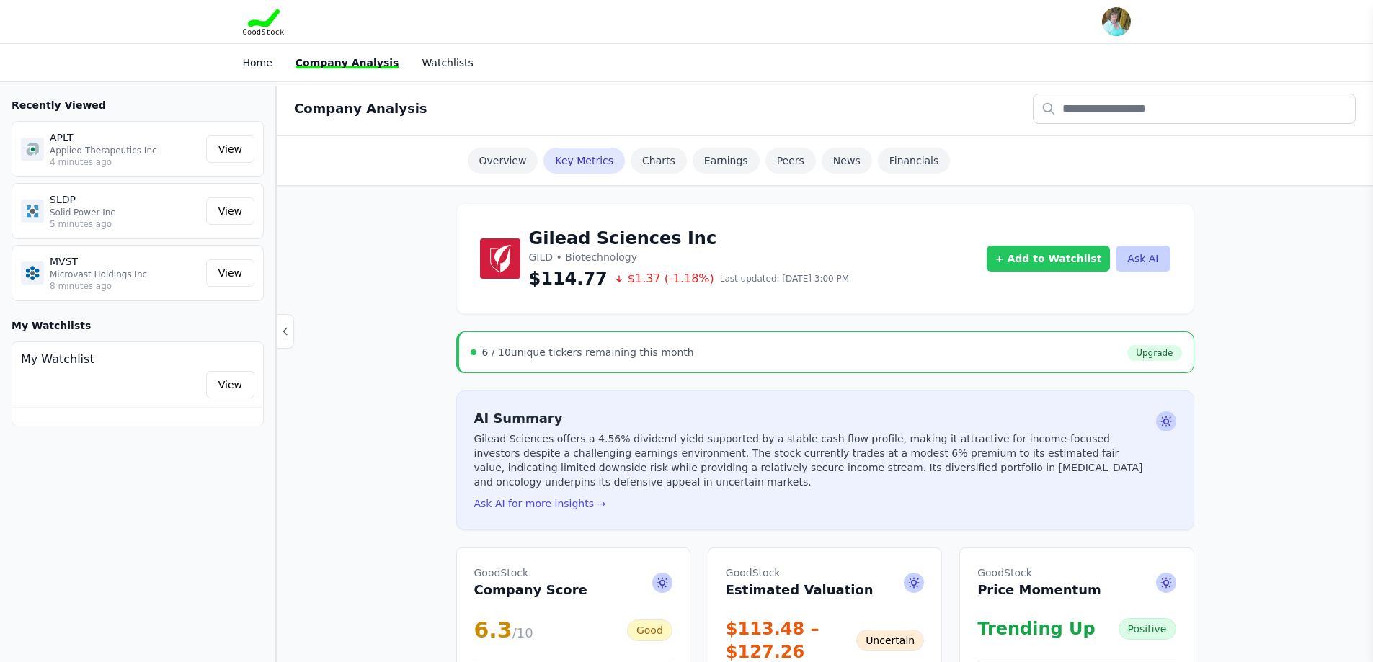
click at [1044, 256] on button "+ Add to Watchlist" at bounding box center [1049, 259] width 124 height 26
click at [1031, 287] on div "Add GILD to watchlist" at bounding box center [1078, 294] width 183 height 27
click at [1029, 288] on h4 "Add GILD to watchlist" at bounding box center [1079, 294] width 160 height 14
click at [1159, 326] on icon "button" at bounding box center [1153, 327] width 12 height 12
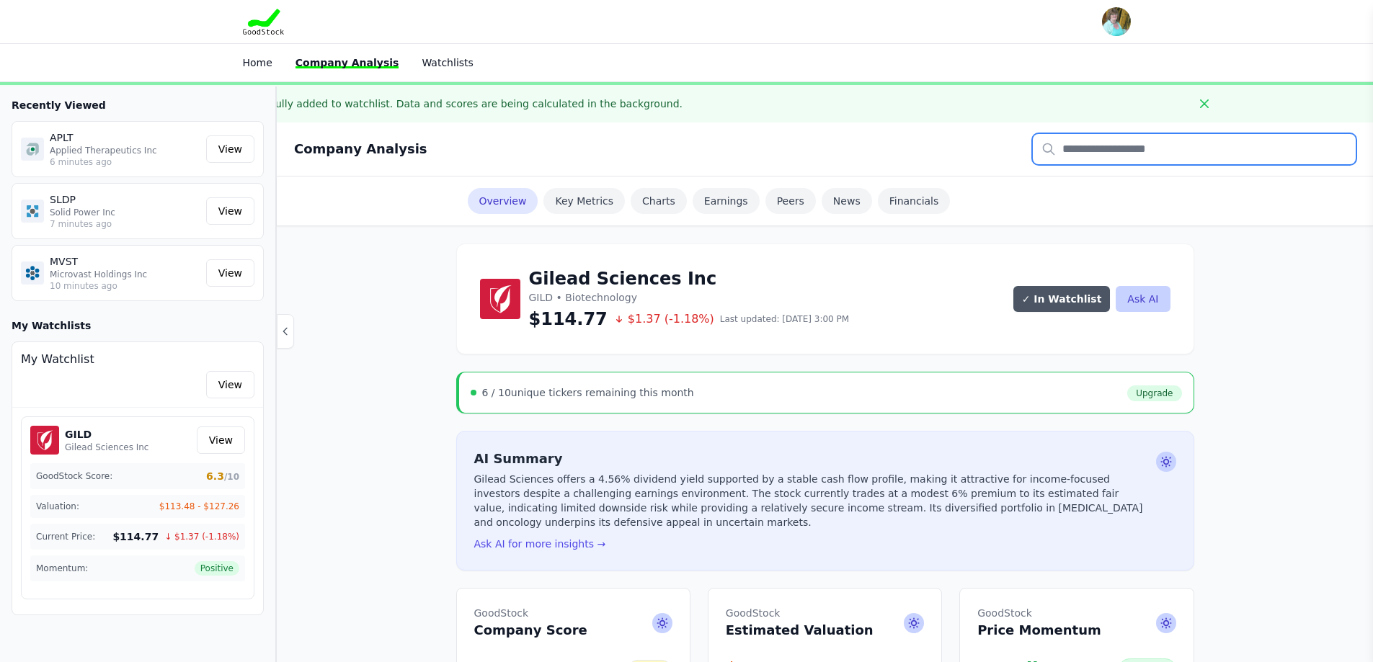
click at [1118, 147] on input "text" at bounding box center [1194, 149] width 323 height 30
type input "****"
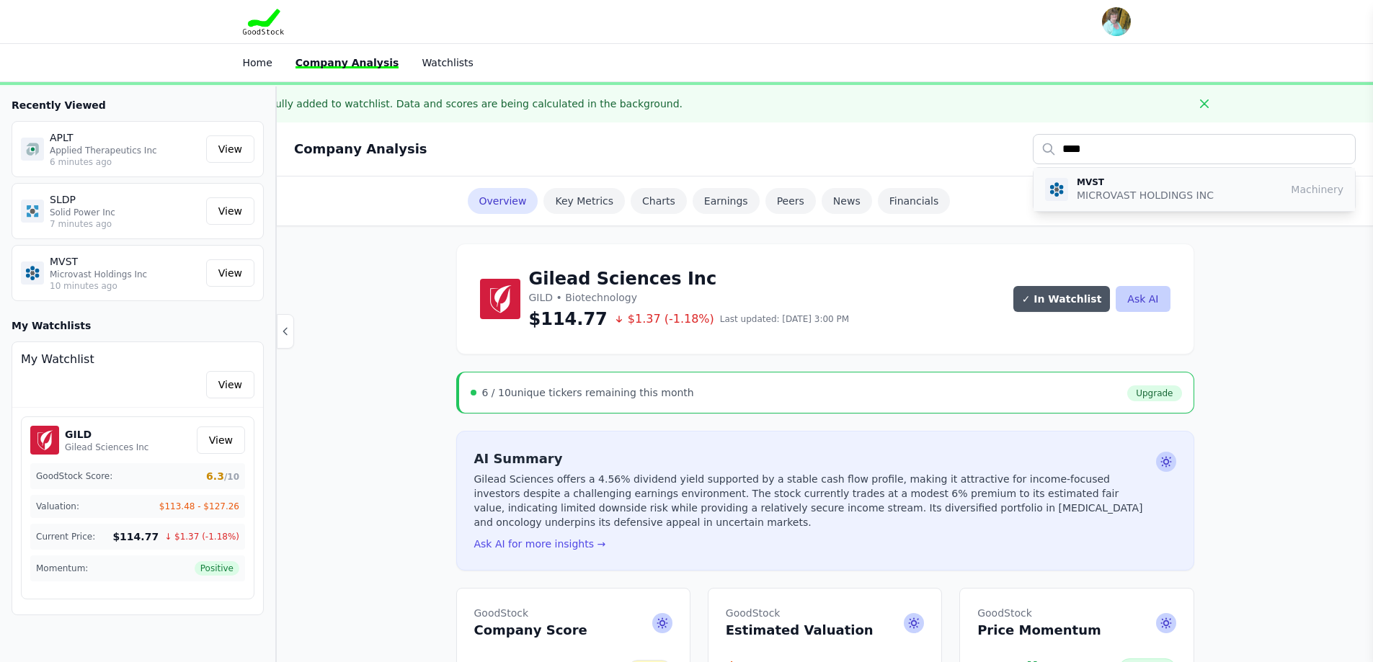
click at [1122, 194] on p "MICROVAST HOLDINGS INC" at bounding box center [1145, 195] width 137 height 14
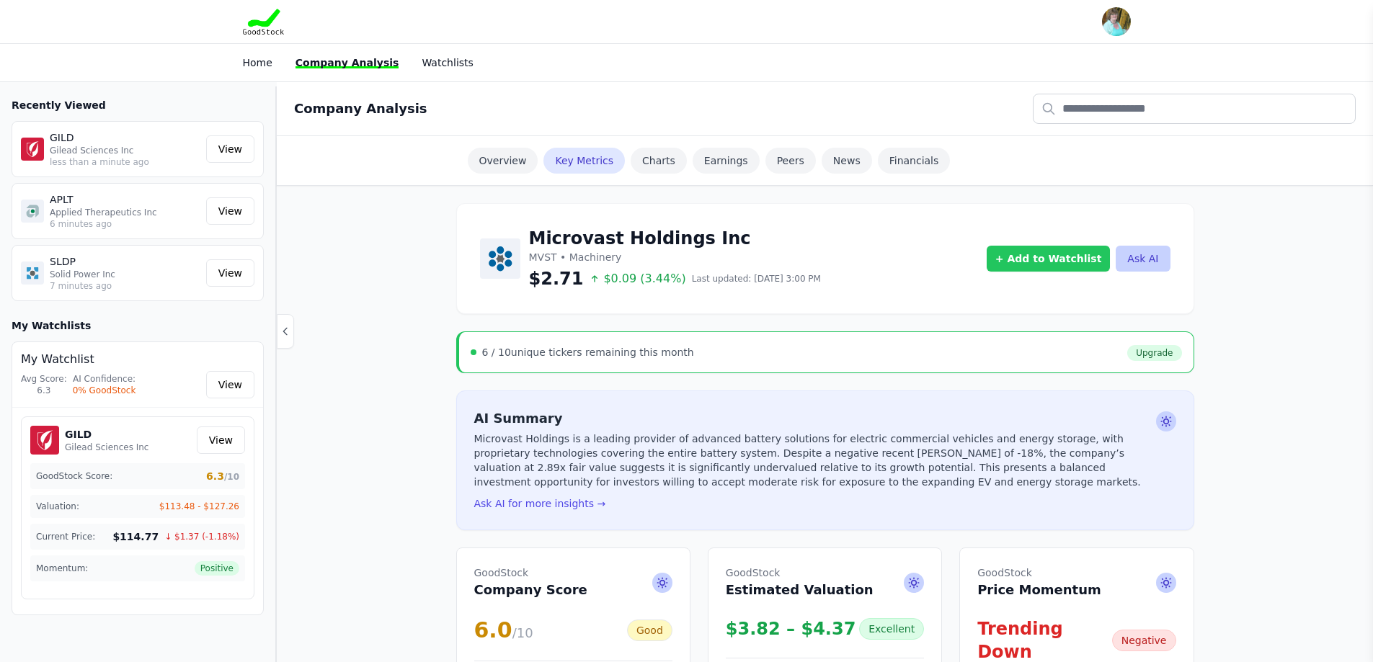
click at [1041, 256] on button "+ Add to Watchlist" at bounding box center [1049, 259] width 124 height 26
click at [1047, 329] on div "1 stock" at bounding box center [1073, 334] width 148 height 12
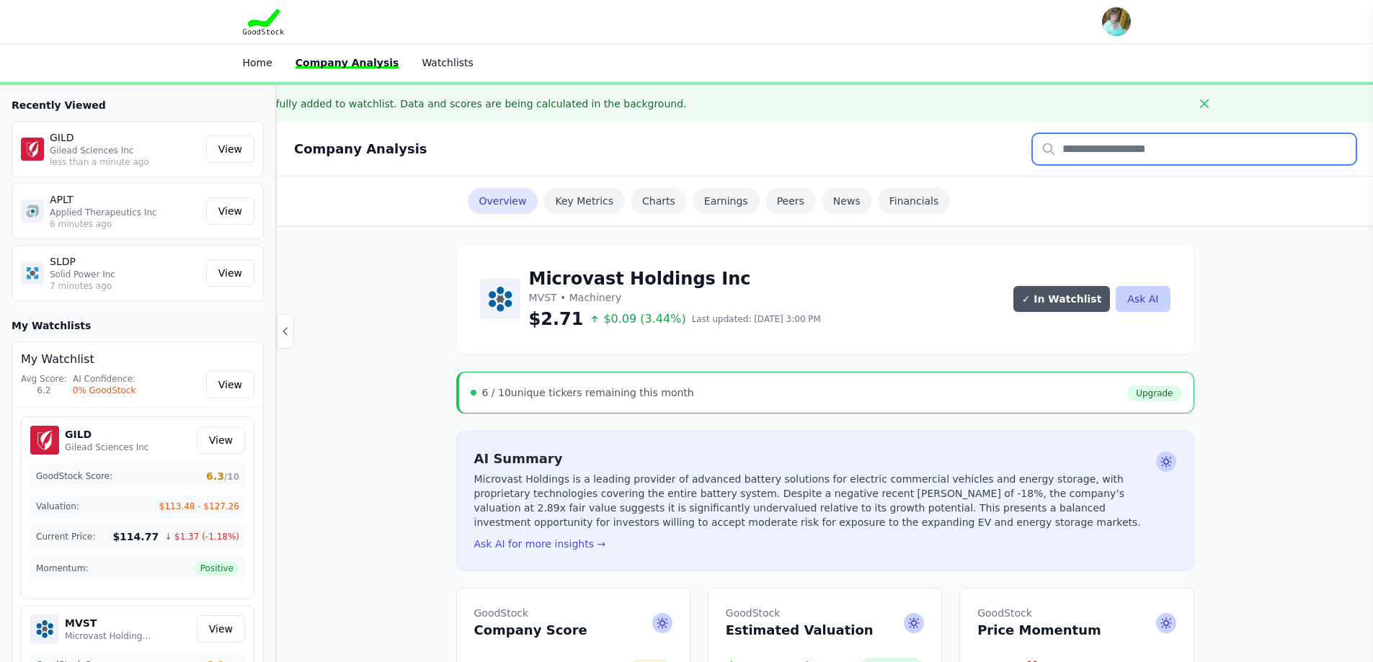
click at [1167, 151] on input "text" at bounding box center [1194, 149] width 323 height 30
type input "****"
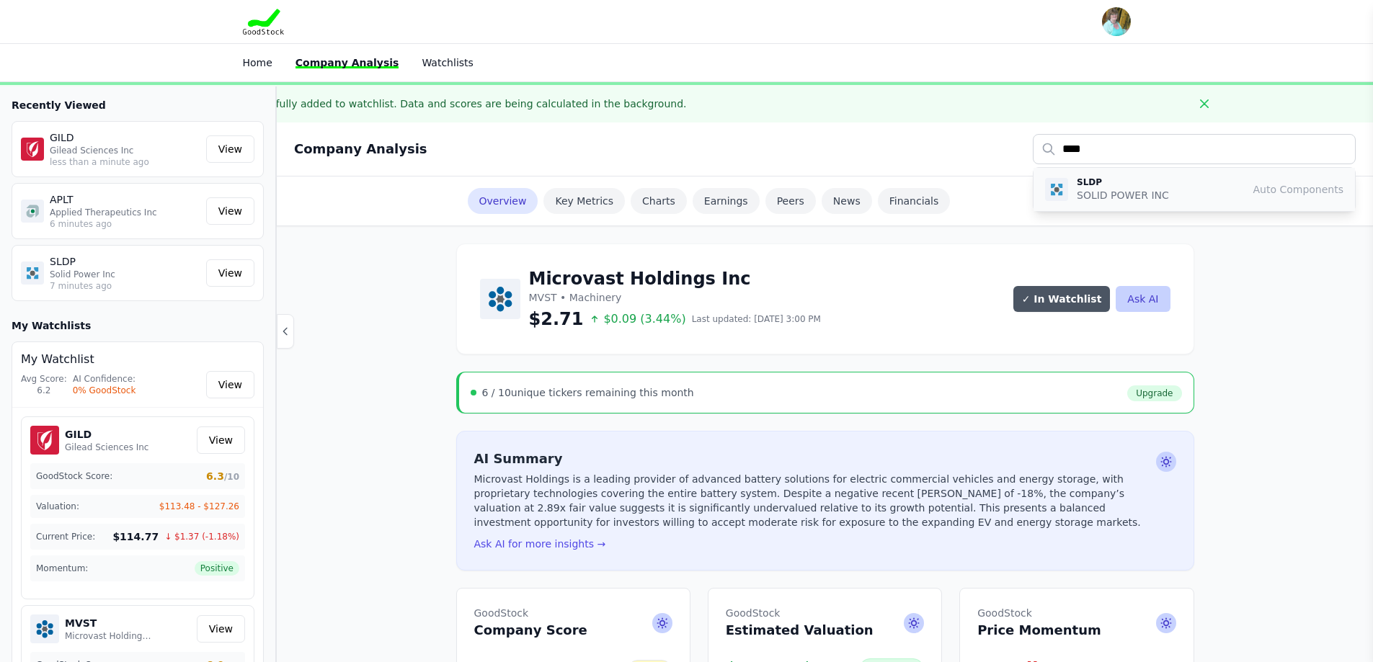
click at [1109, 195] on p "SOLID POWER INC" at bounding box center [1123, 195] width 92 height 14
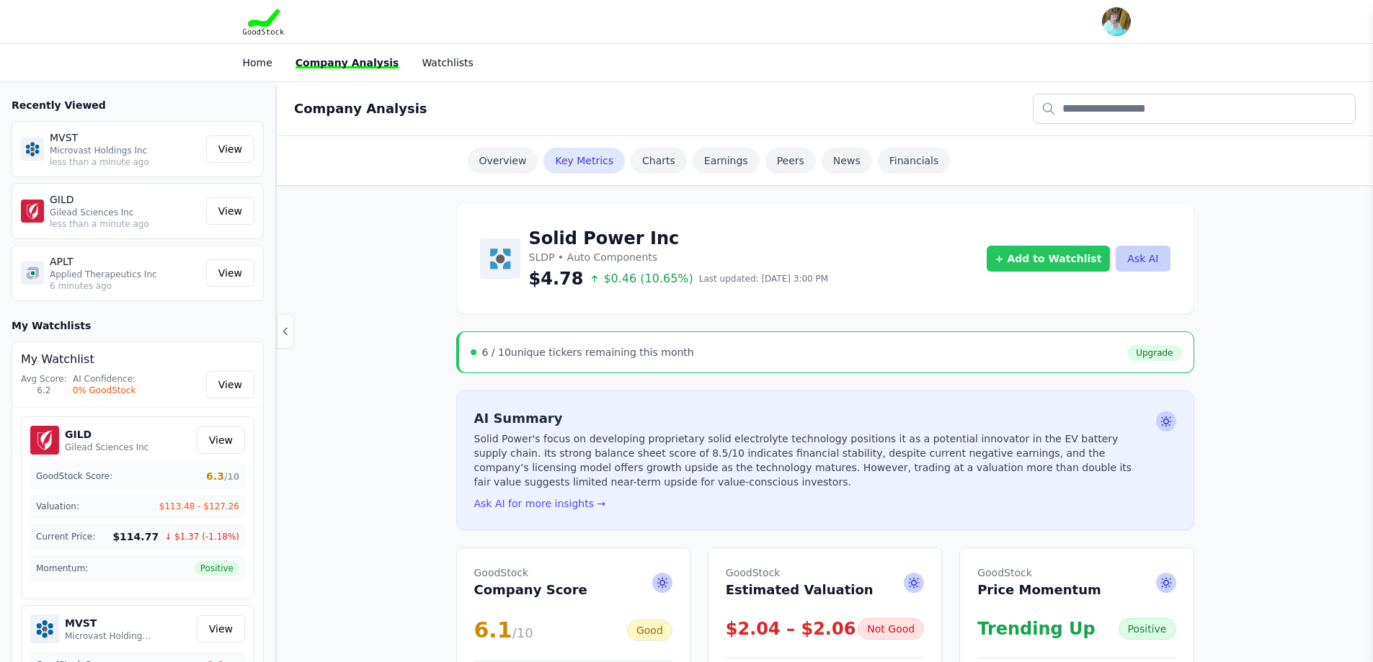
click at [1053, 264] on button "+ Add to Watchlist" at bounding box center [1049, 259] width 124 height 26
click at [1044, 331] on div "2 stocks" at bounding box center [1073, 334] width 148 height 12
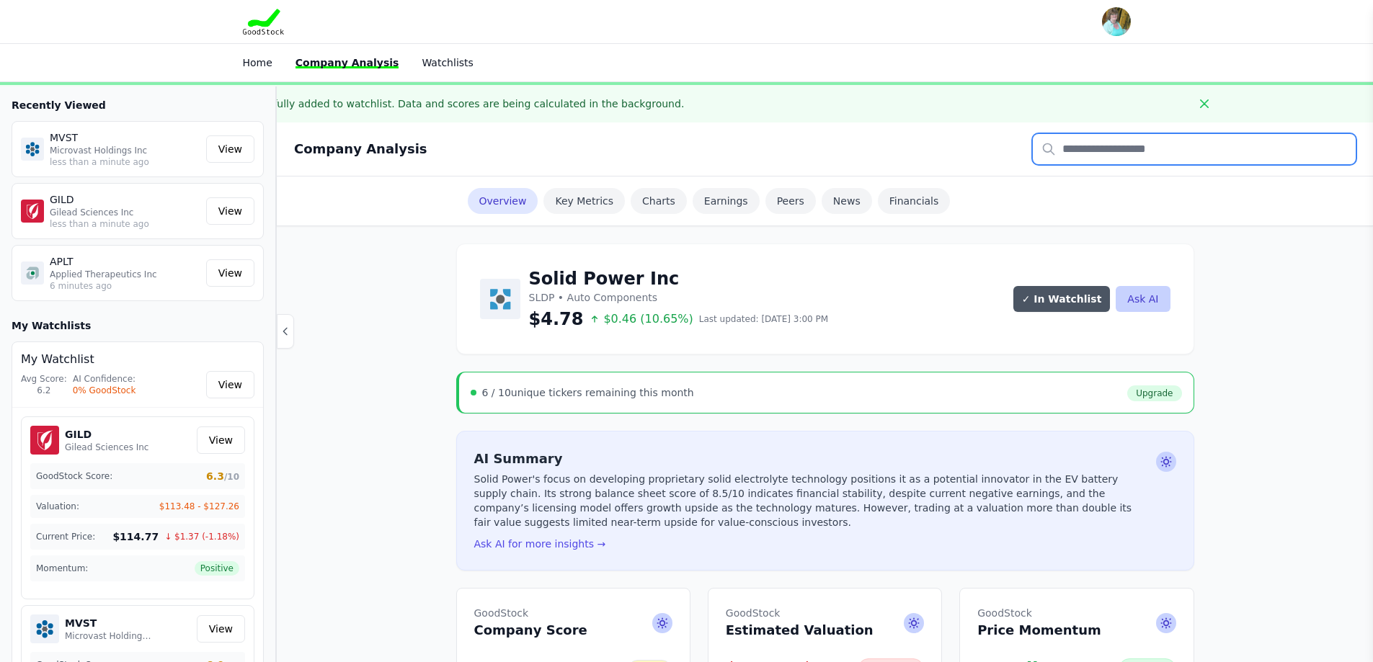
click at [1115, 146] on input "text" at bounding box center [1194, 149] width 323 height 30
type input "****"
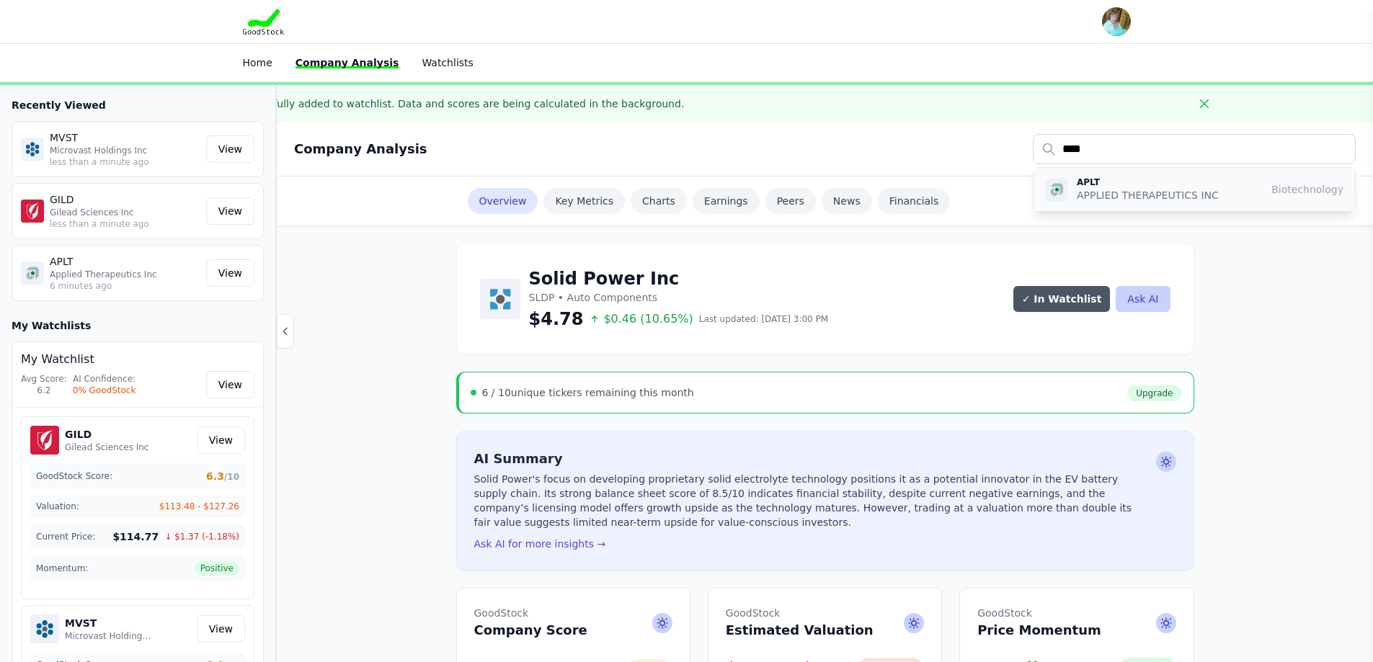
click at [1108, 201] on p "APPLIED THERAPEUTICS INC" at bounding box center [1148, 195] width 142 height 14
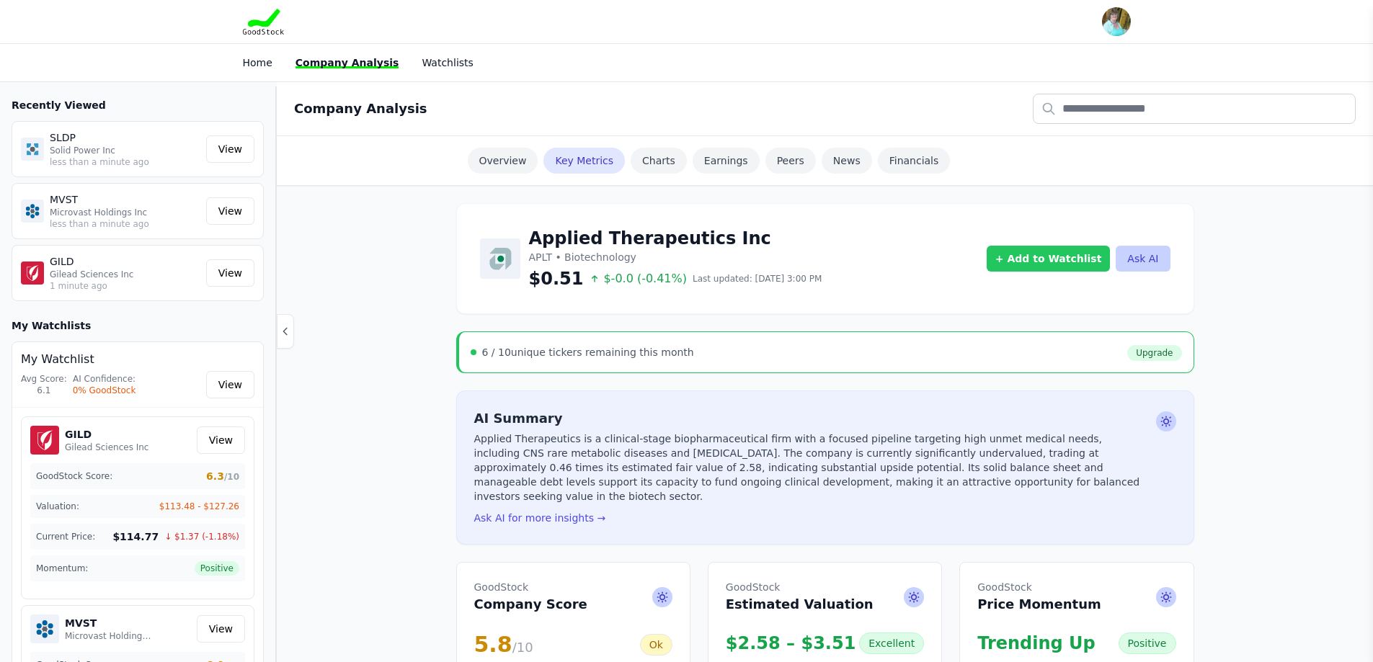
click at [1077, 262] on button "+ Add to Watchlist" at bounding box center [1049, 259] width 124 height 26
click at [1067, 335] on div "3 stocks" at bounding box center [1073, 334] width 148 height 12
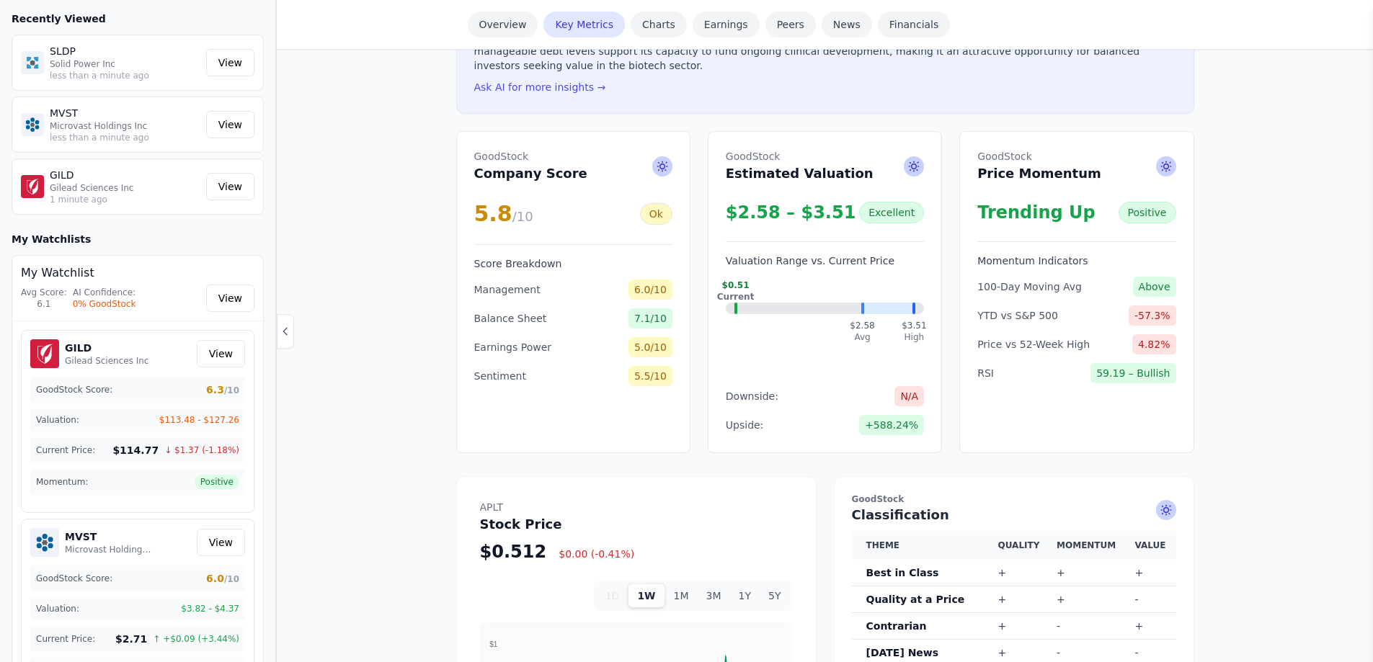
scroll to position [721, 0]
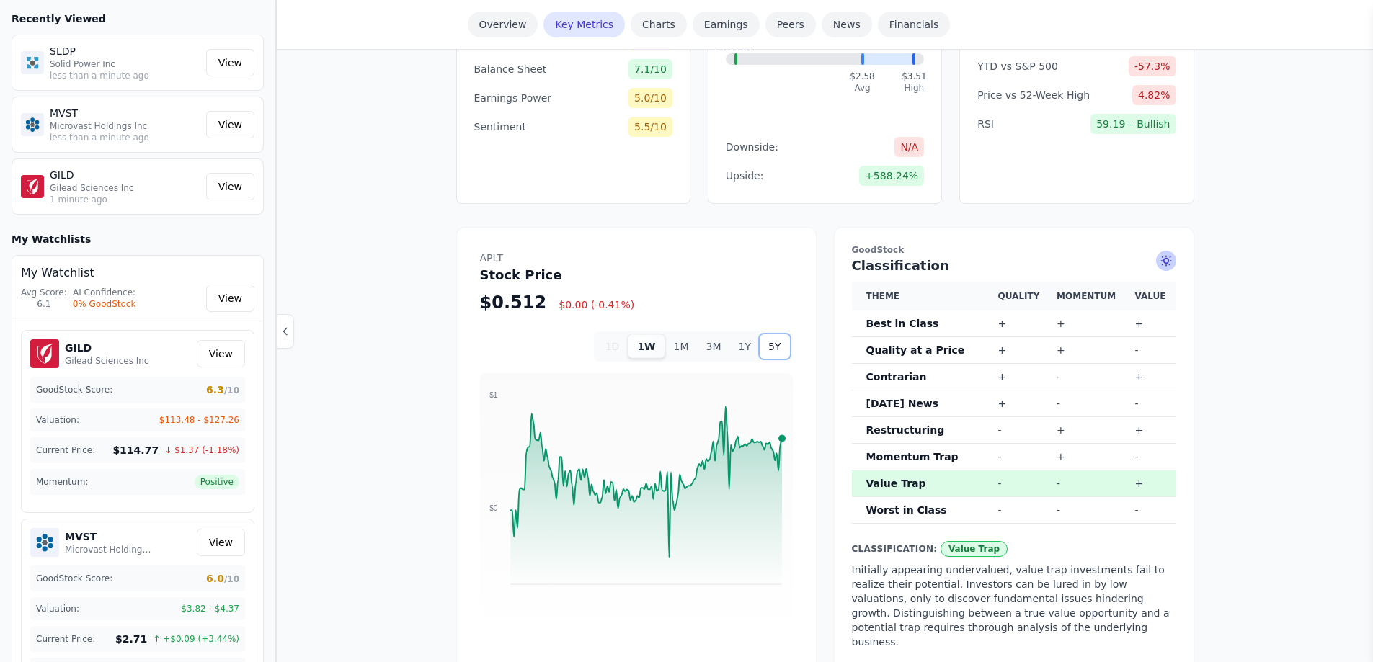
click at [776, 334] on button "5Y" at bounding box center [775, 346] width 30 height 25
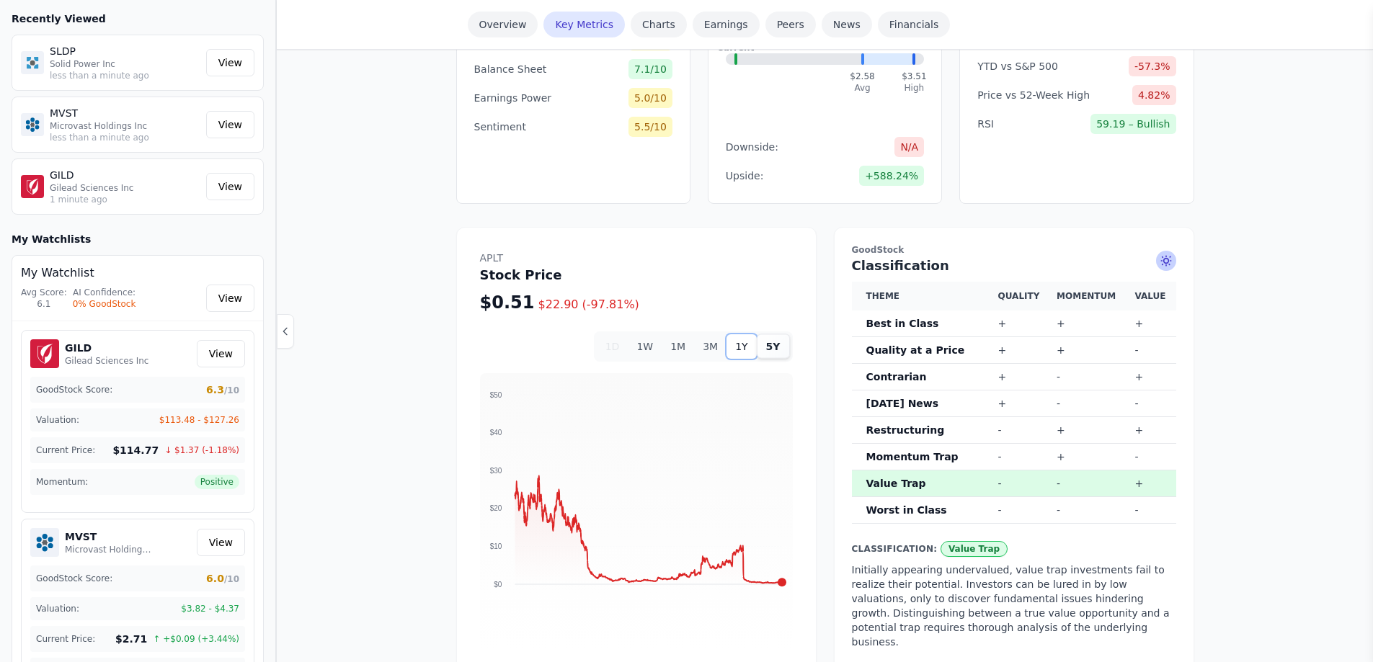
click at [743, 334] on button "1Y" at bounding box center [741, 346] width 30 height 25
click at [777, 334] on button "5Y" at bounding box center [775, 346] width 30 height 25
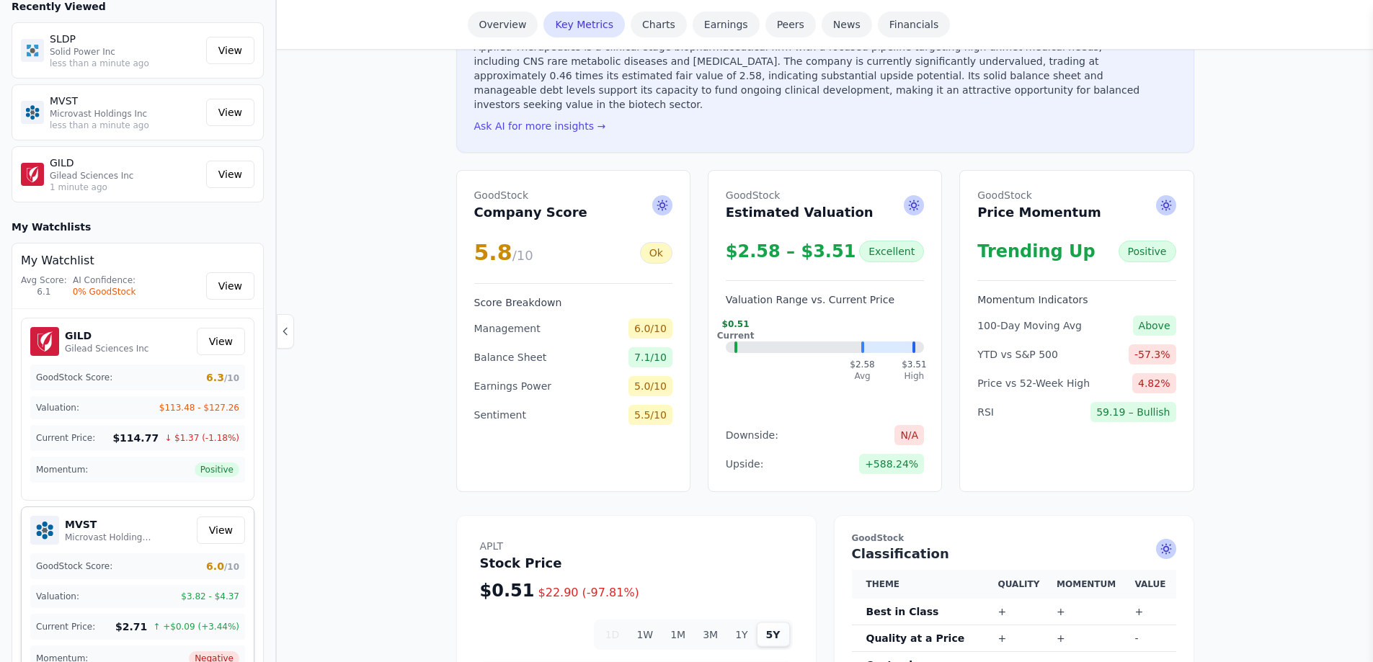
scroll to position [0, 0]
